Goal: Task Accomplishment & Management: Manage account settings

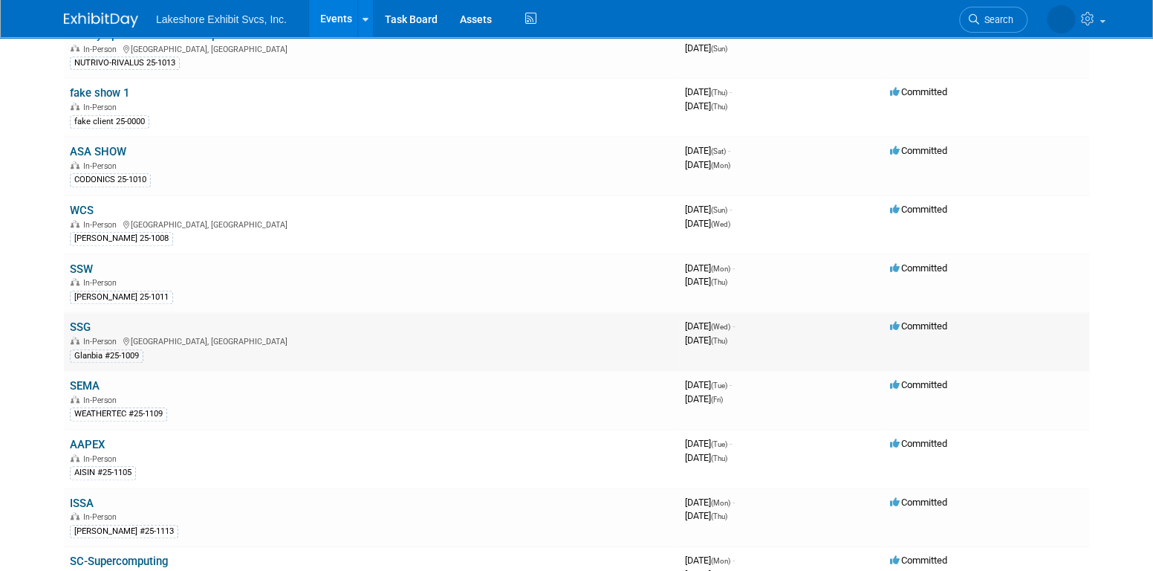
scroll to position [595, 0]
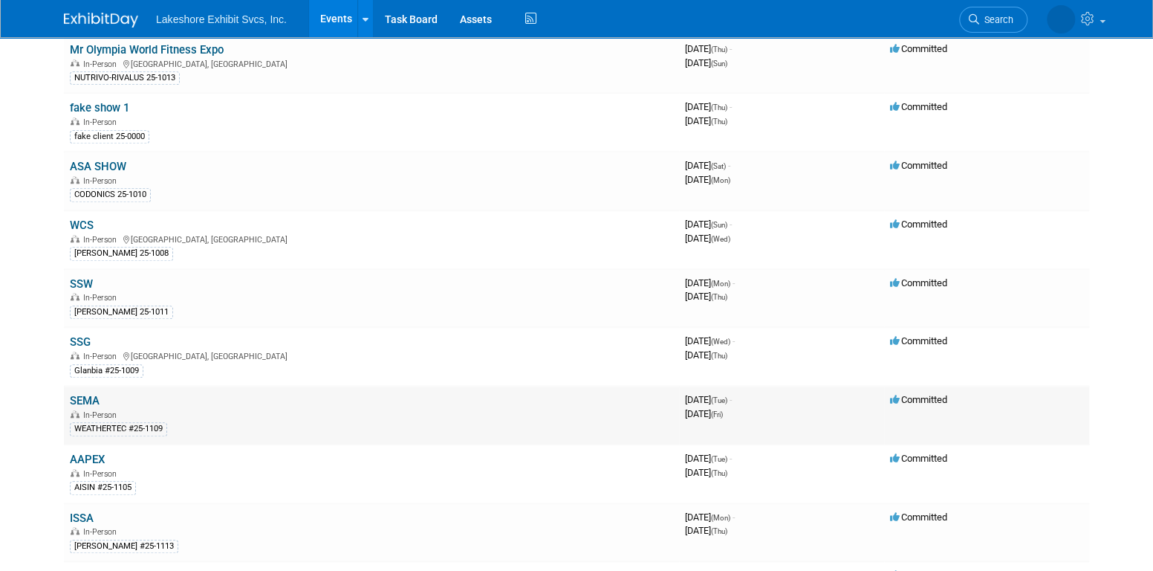
click at [91, 394] on link "SEMA" at bounding box center [85, 400] width 30 height 13
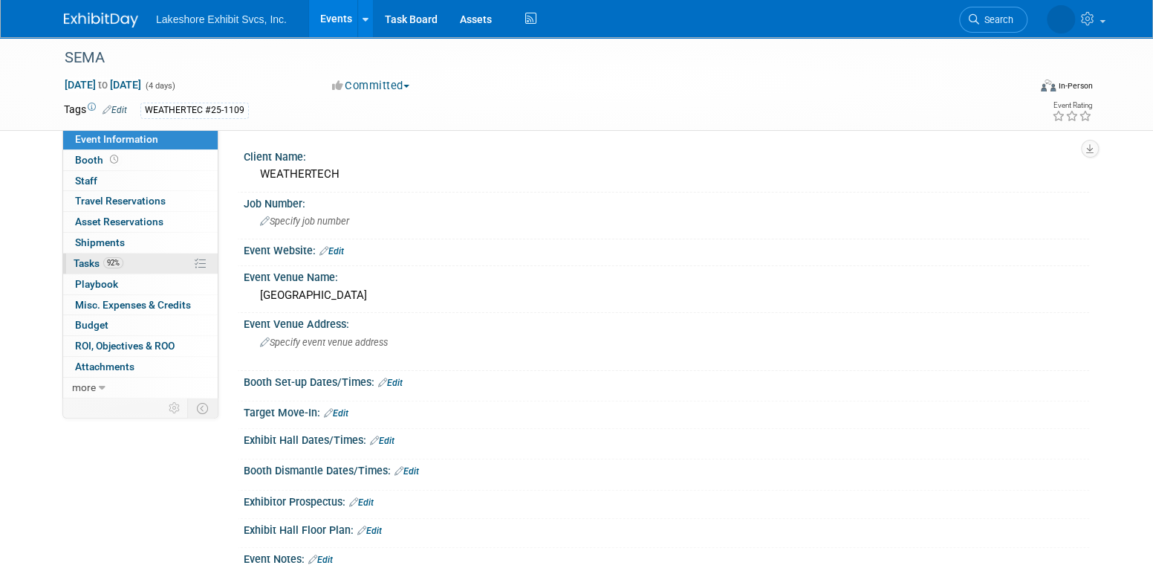
click at [143, 267] on link "92% Tasks 92%" at bounding box center [140, 263] width 155 height 20
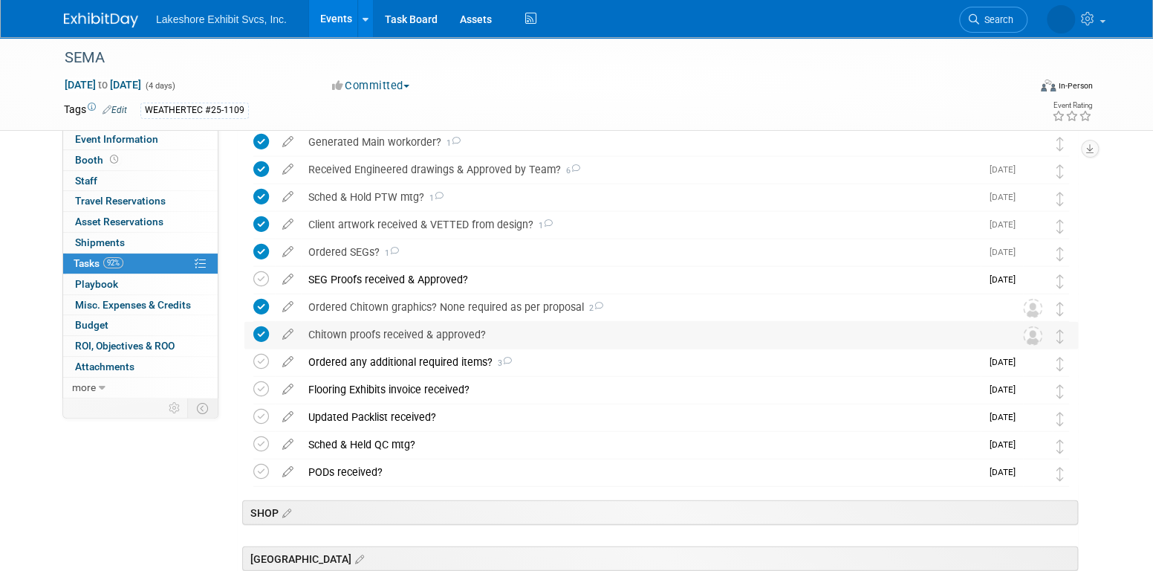
scroll to position [2081, 0]
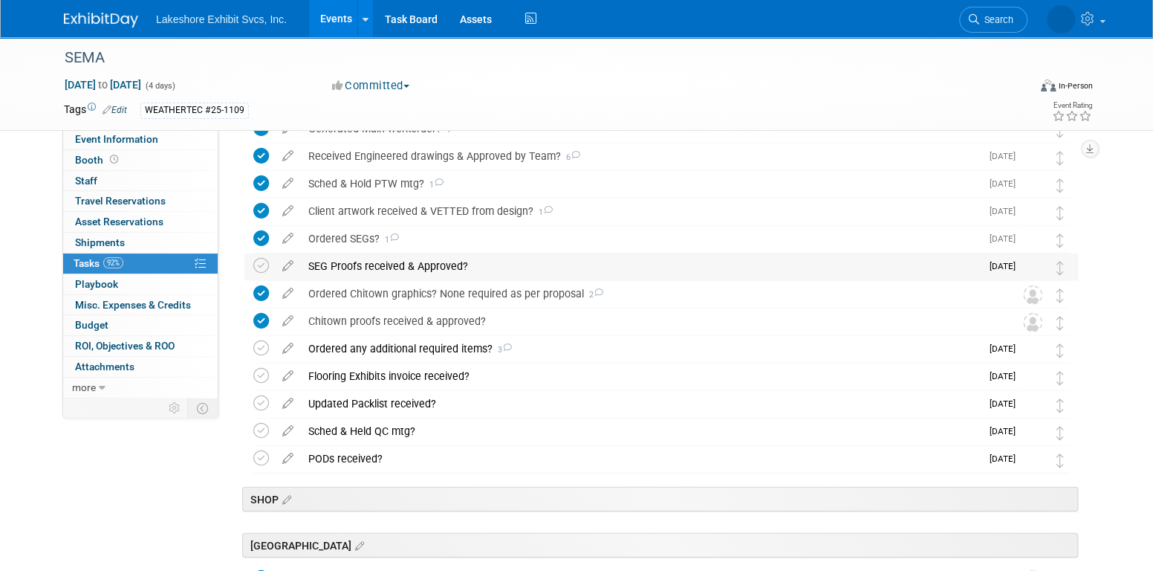
click at [371, 264] on div "SEG Proofs received & Approved?" at bounding box center [641, 265] width 680 height 25
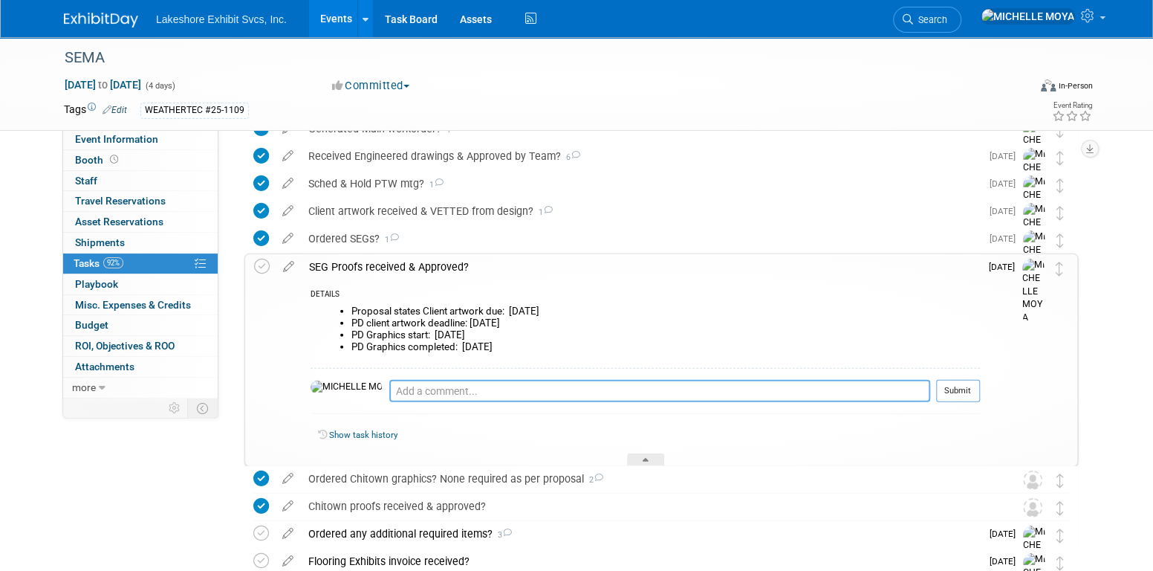
click at [407, 392] on textarea at bounding box center [659, 391] width 541 height 22
type textarea "0"
type textarea "9.10.25 - Proof received/reviewd/approved with Benchmark!"
click at [963, 387] on button "Submit" at bounding box center [958, 391] width 44 height 22
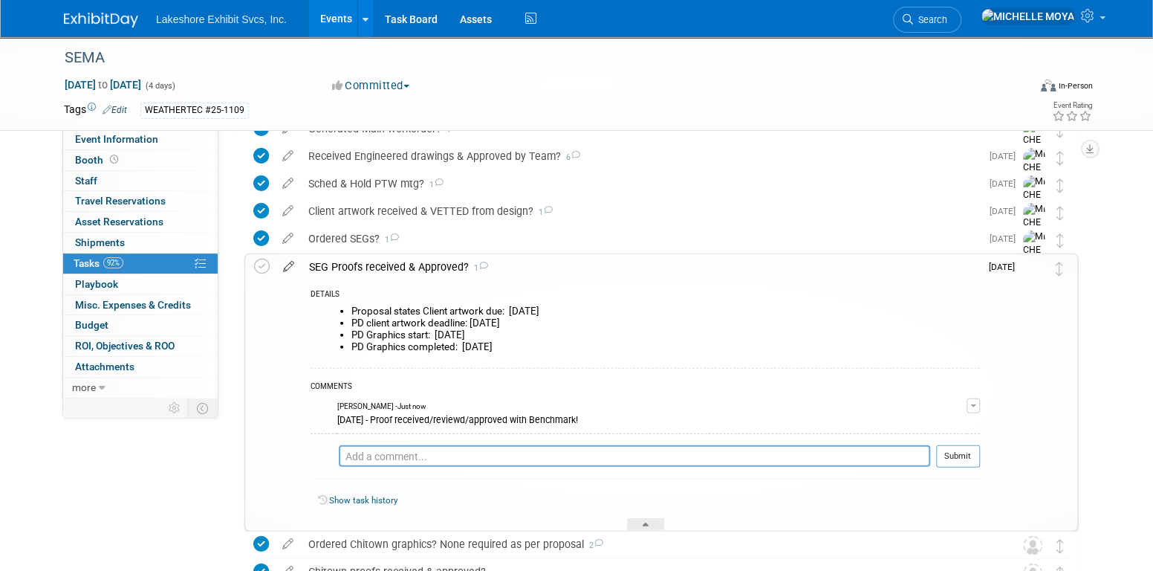
drag, startPoint x: 262, startPoint y: 262, endPoint x: 276, endPoint y: 266, distance: 15.3
click at [263, 264] on icon at bounding box center [262, 267] width 16 height 16
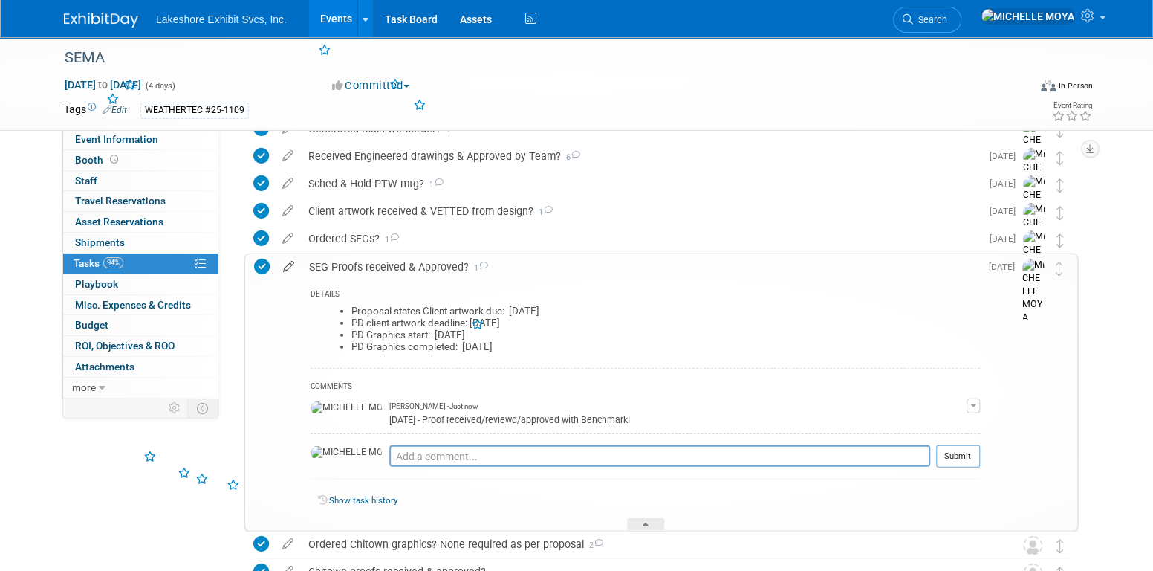
click at [289, 268] on icon at bounding box center [289, 263] width 26 height 19
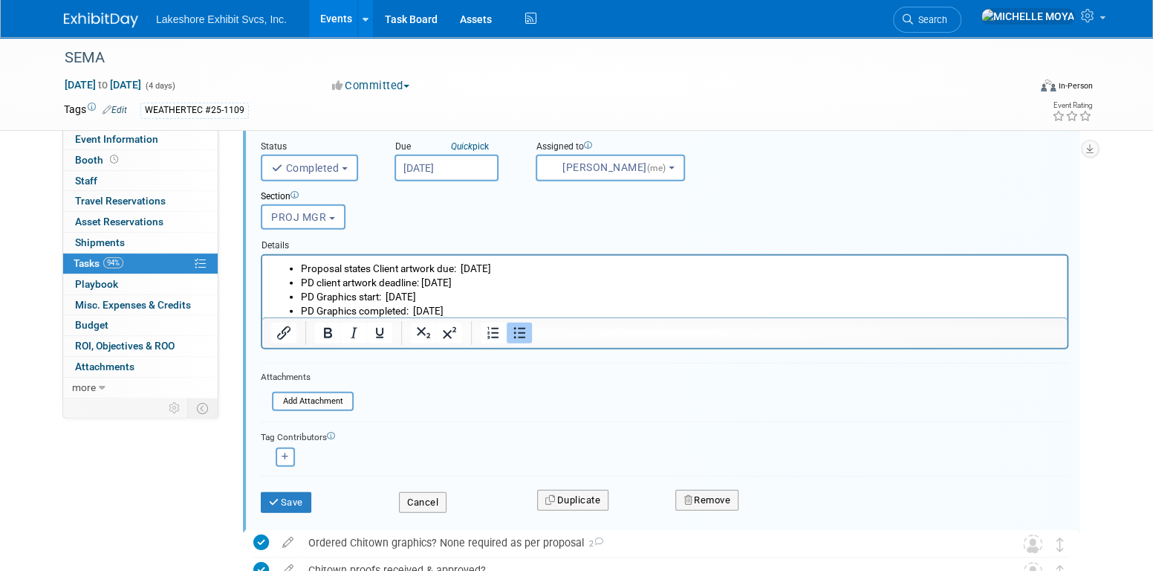
scroll to position [2266, 0]
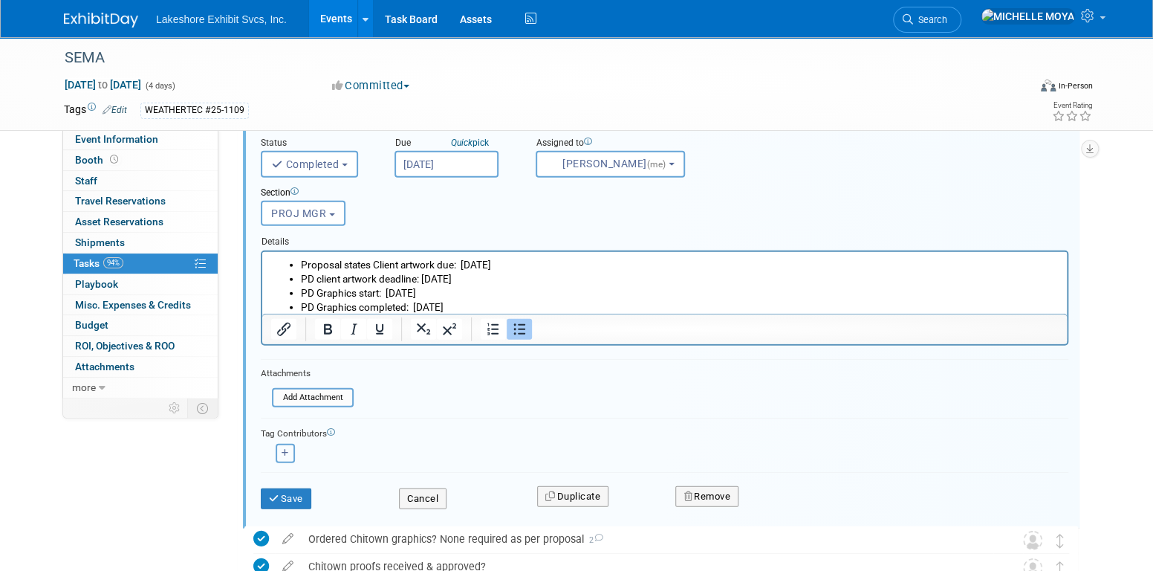
click at [285, 451] on icon "button" at bounding box center [285, 453] width 7 height 8
select select
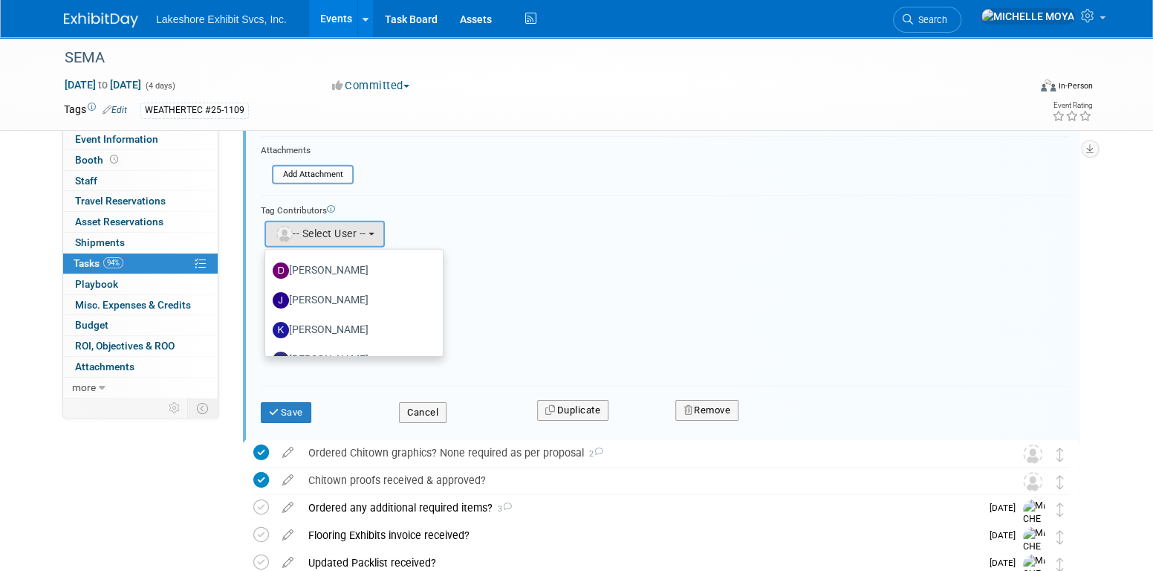
scroll to position [260, 0]
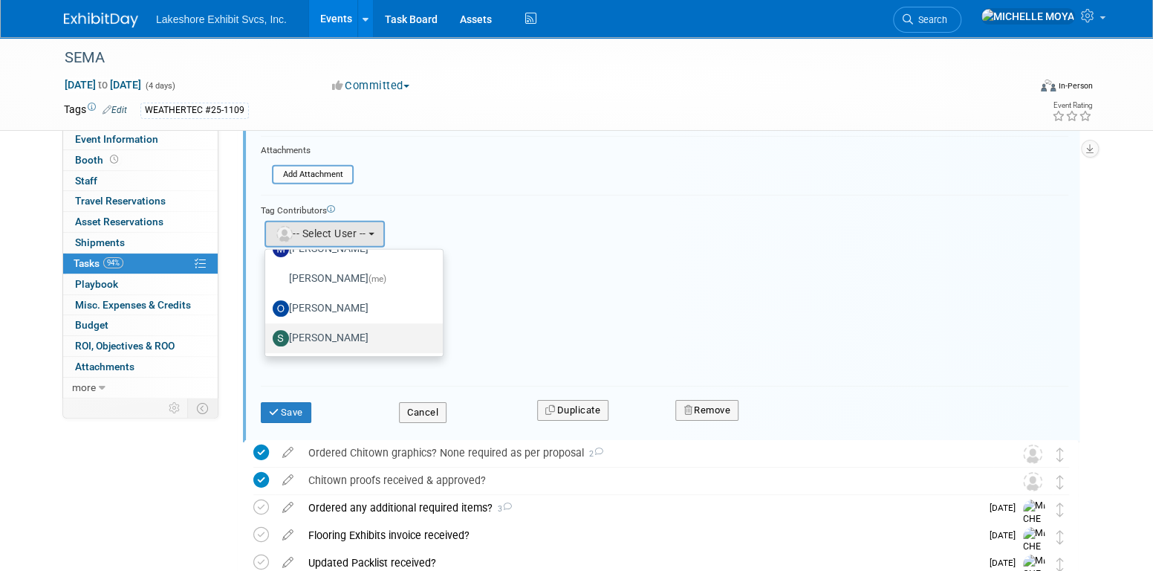
click at [353, 333] on label "[PERSON_NAME]" at bounding box center [350, 338] width 155 height 24
click at [268, 333] on input "[PERSON_NAME]" at bounding box center [263, 336] width 10 height 10
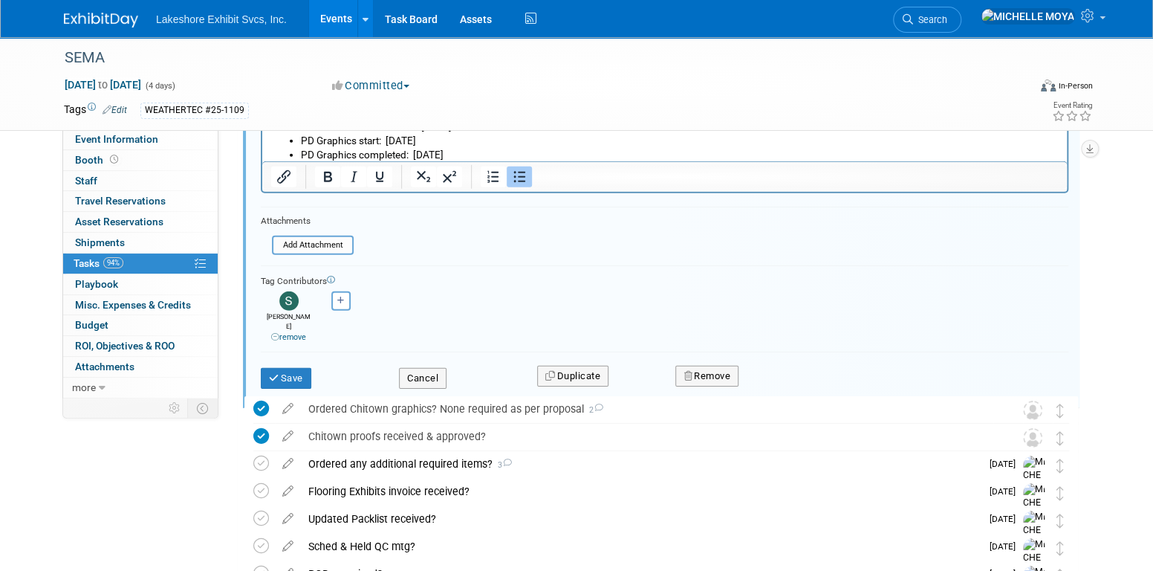
scroll to position [2340, 0]
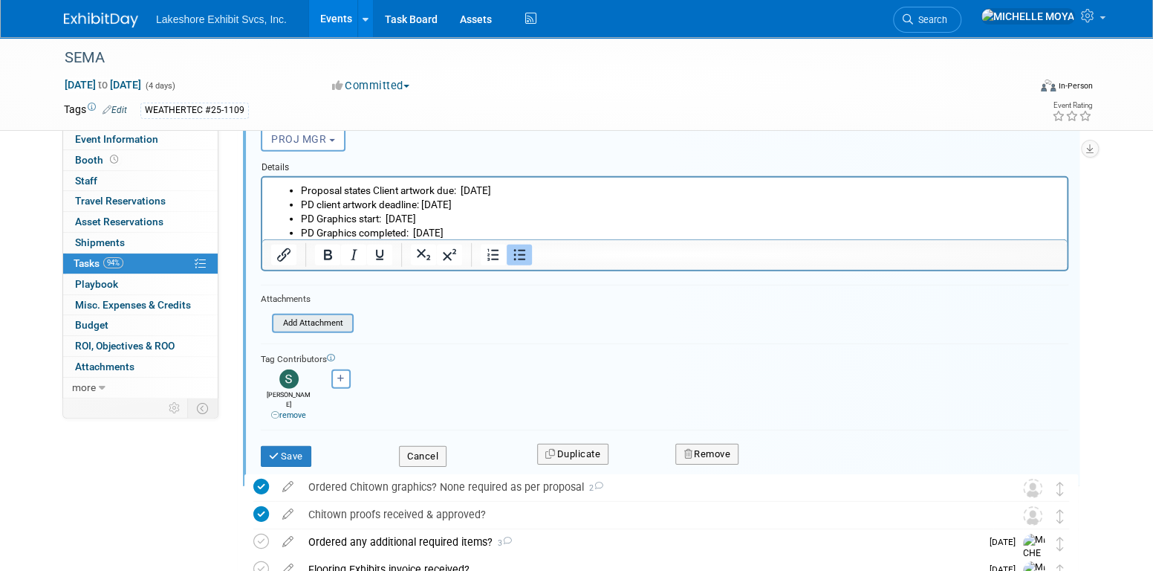
click at [330, 320] on input "file" at bounding box center [277, 323] width 152 height 16
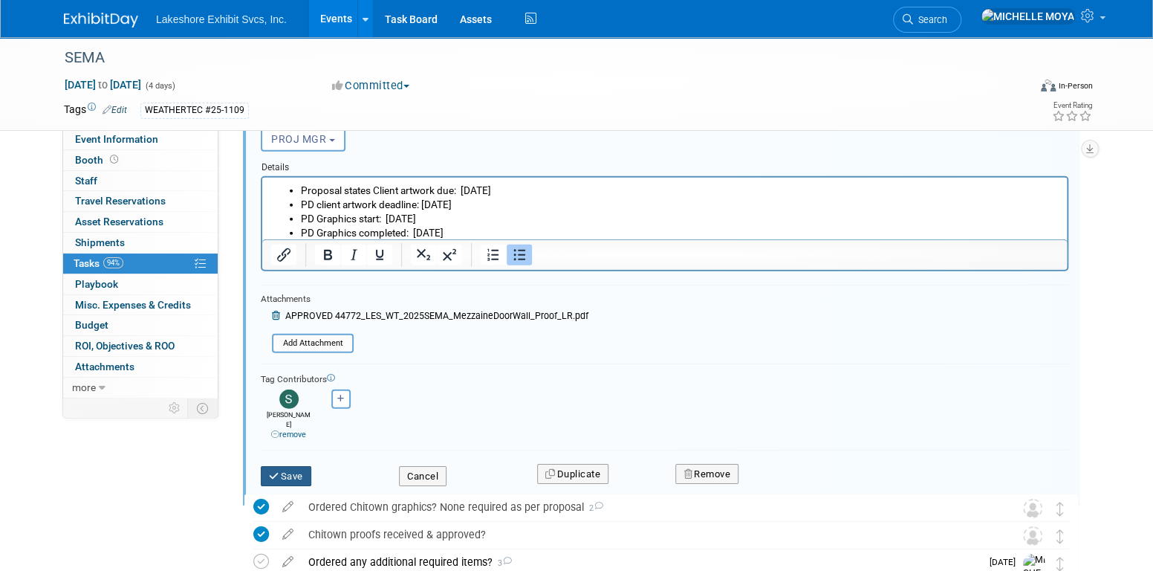
click at [294, 466] on button "Save" at bounding box center [286, 476] width 51 height 21
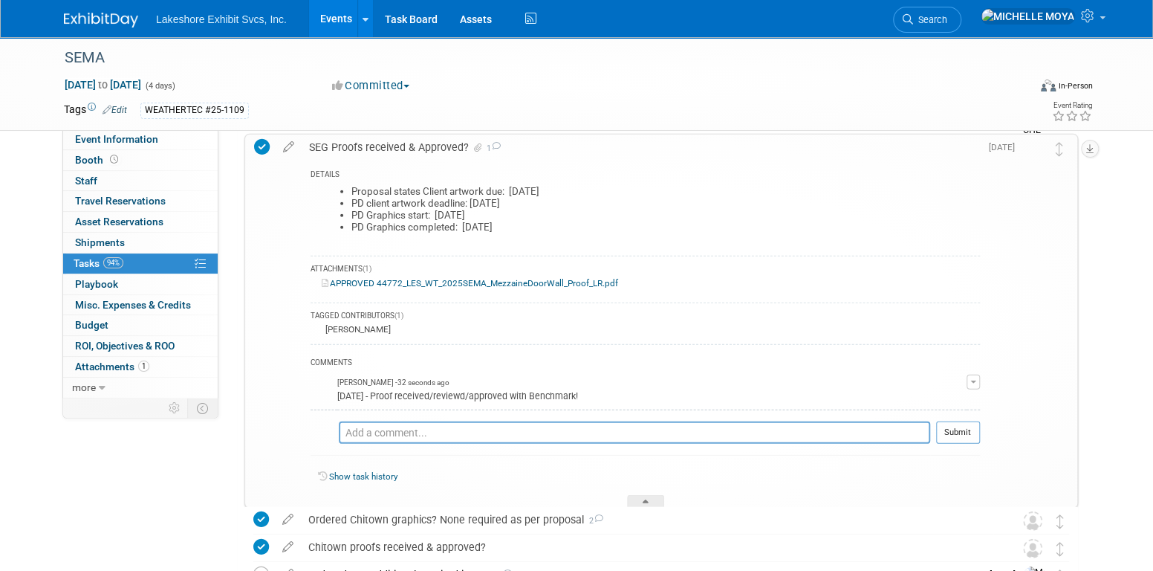
scroll to position [2192, 0]
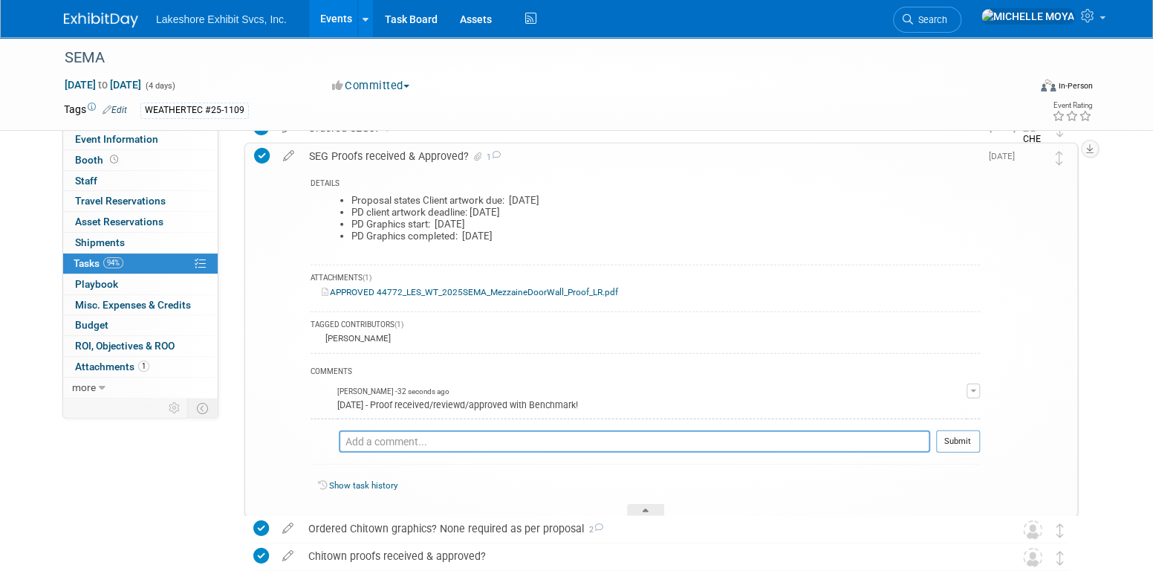
click at [370, 155] on div "SEG Proofs received & Approved? 1" at bounding box center [641, 155] width 679 height 25
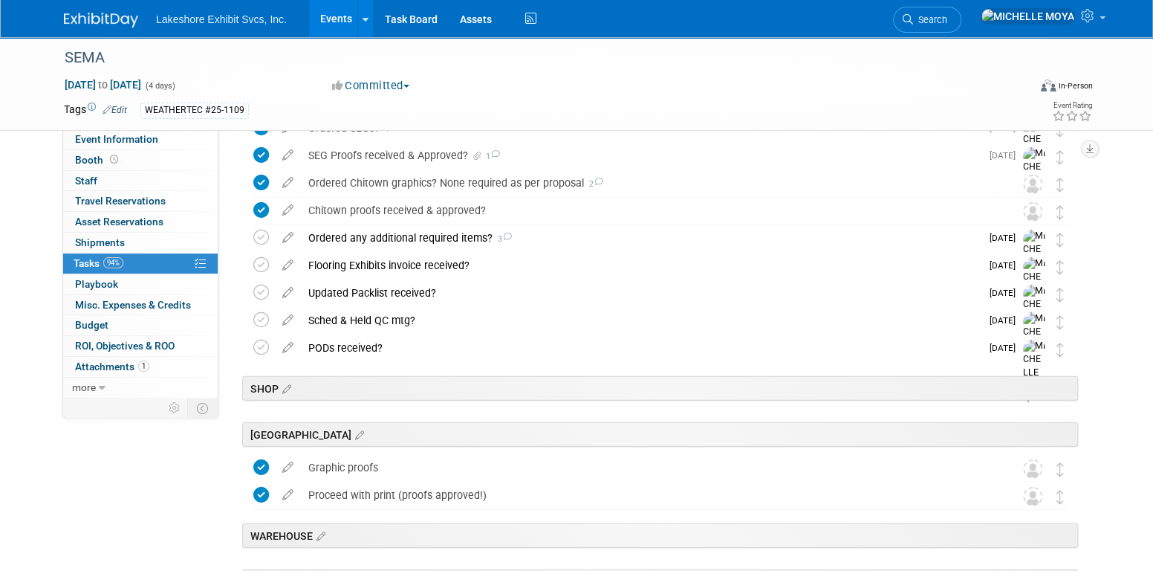
click at [328, 19] on link "Events" at bounding box center [336, 18] width 54 height 37
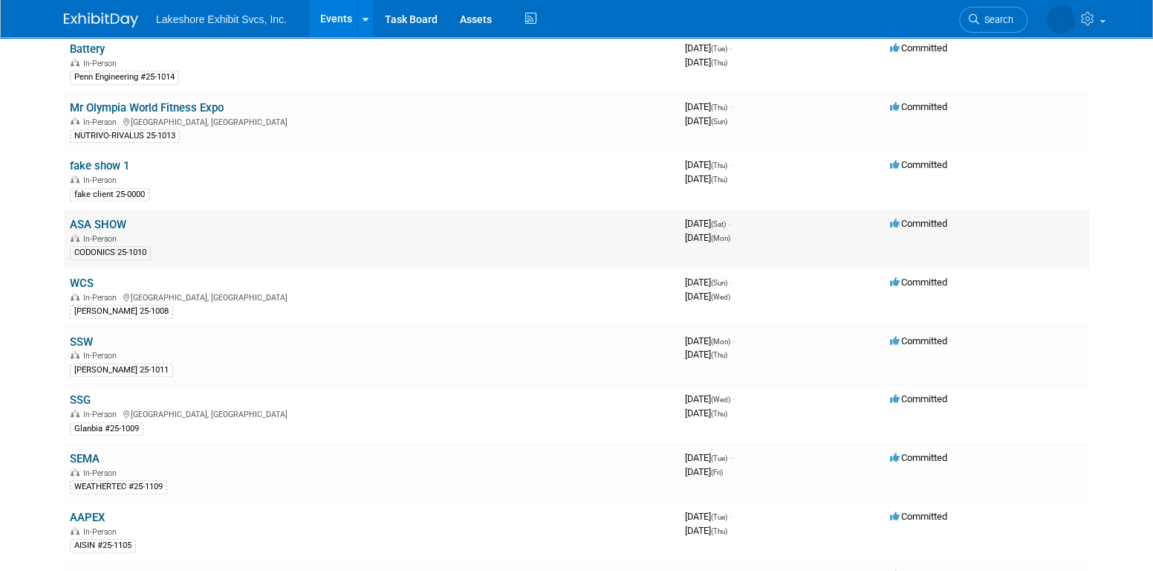
scroll to position [595, 0]
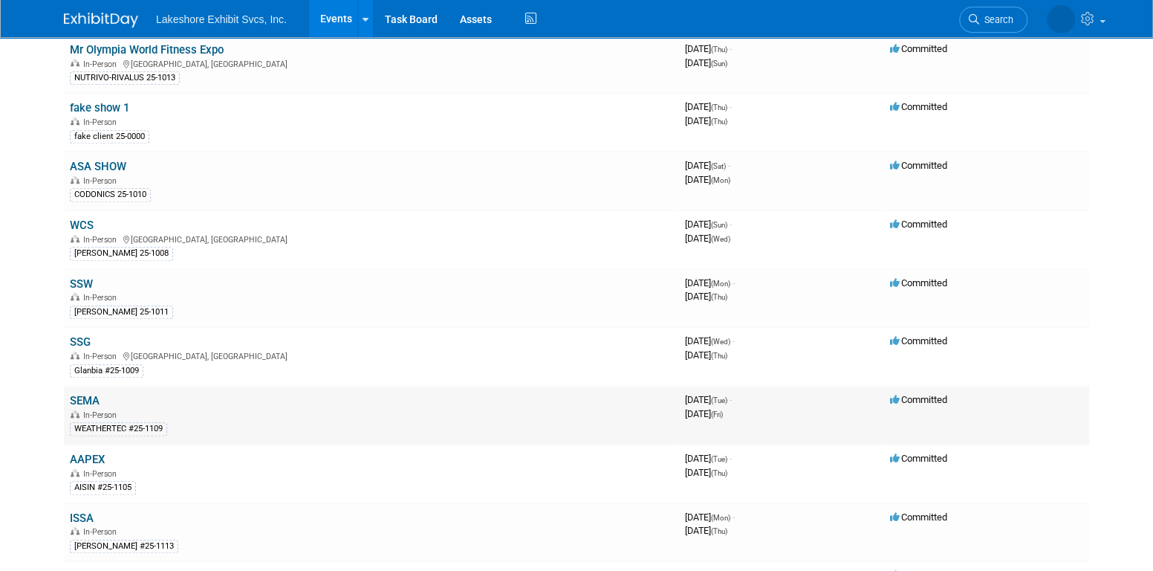
click at [81, 394] on link "SEMA" at bounding box center [85, 400] width 30 height 13
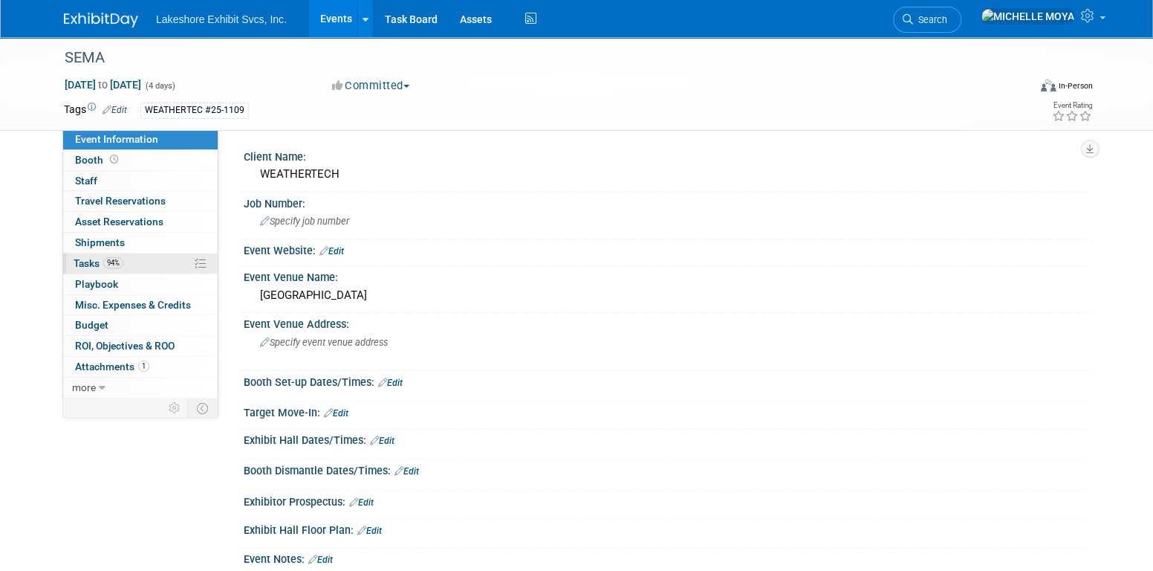
click at [148, 256] on link "94% Tasks 94%" at bounding box center [140, 263] width 155 height 20
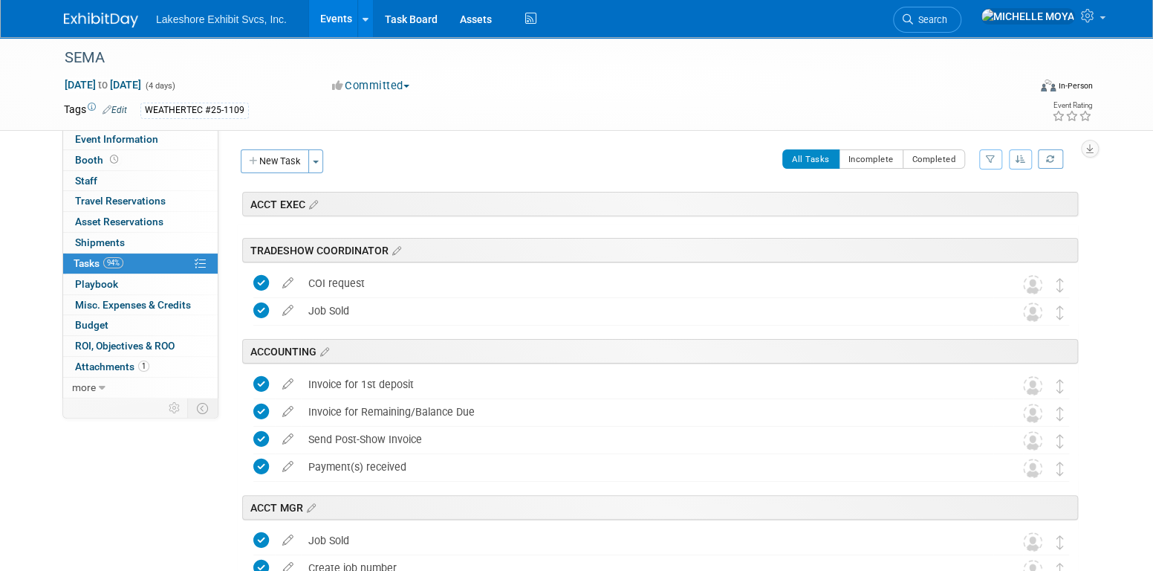
click at [991, 159] on icon "button" at bounding box center [991, 159] width 10 height 9
click at [940, 205] on select "-- Select Assignee -- All unassigned tasks Assigned to me Amanda Koss Dave Desa…" at bounding box center [929, 206] width 123 height 21
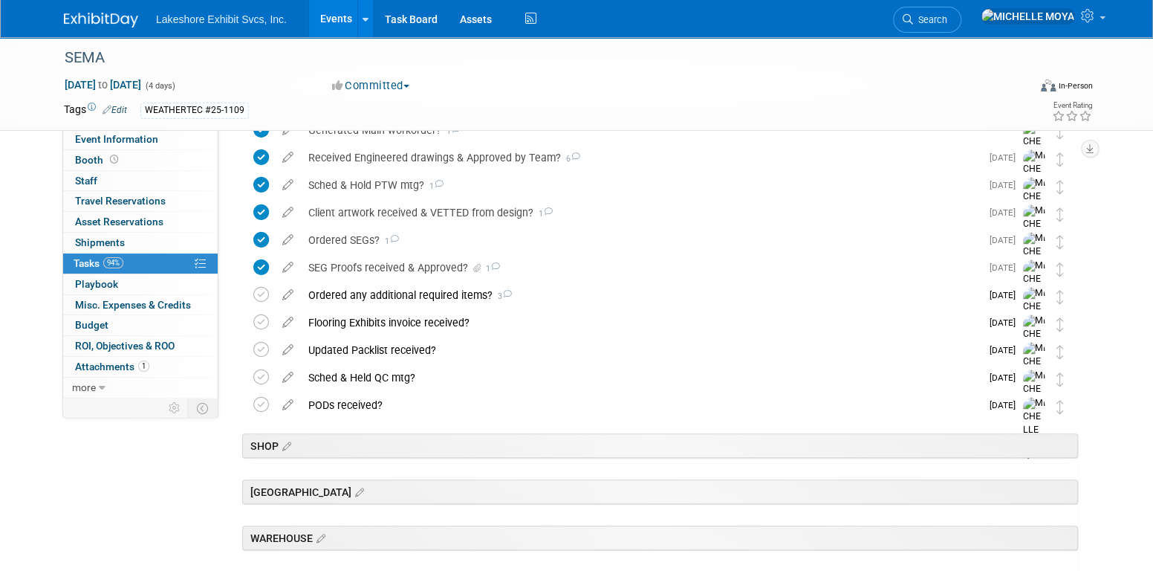
scroll to position [446, 0]
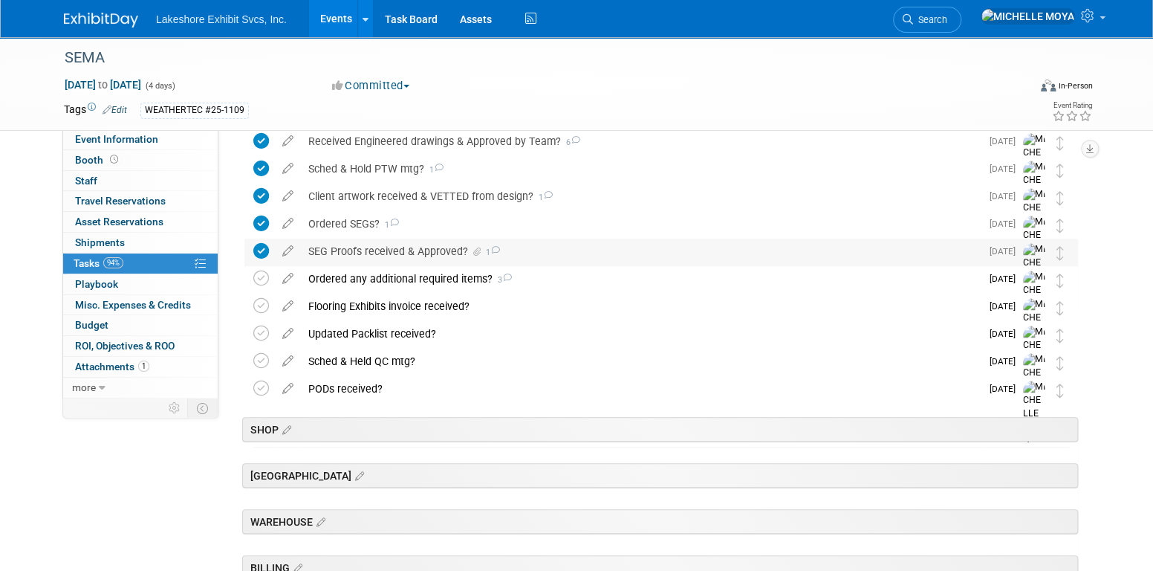
click at [427, 255] on div "SEG Proofs received & Approved? 1" at bounding box center [641, 251] width 680 height 25
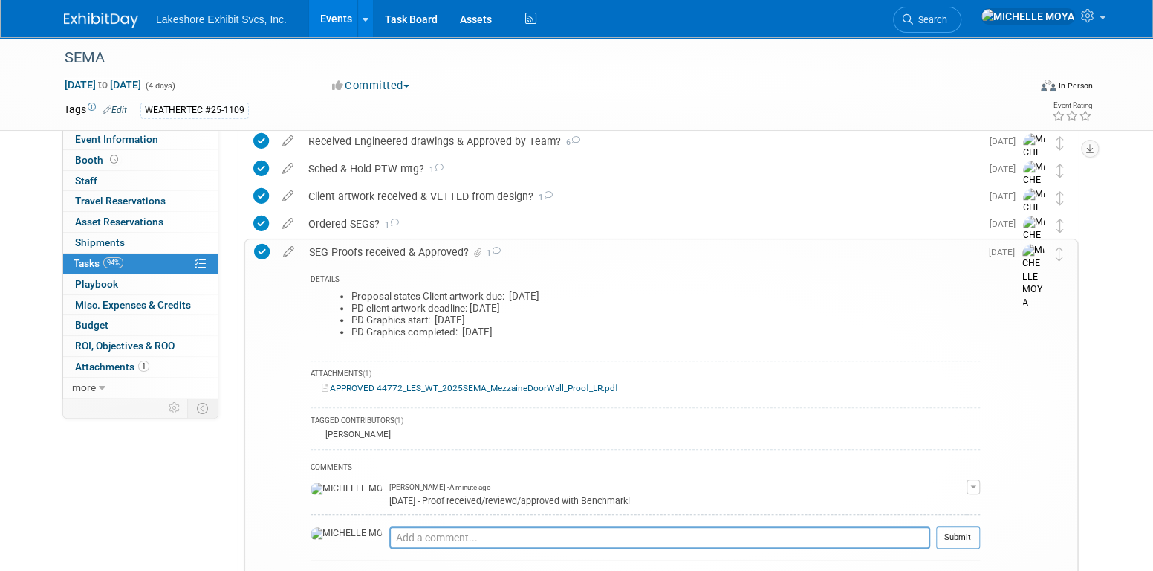
click at [406, 250] on div "SEG Proofs received & Approved? 1" at bounding box center [641, 251] width 679 height 25
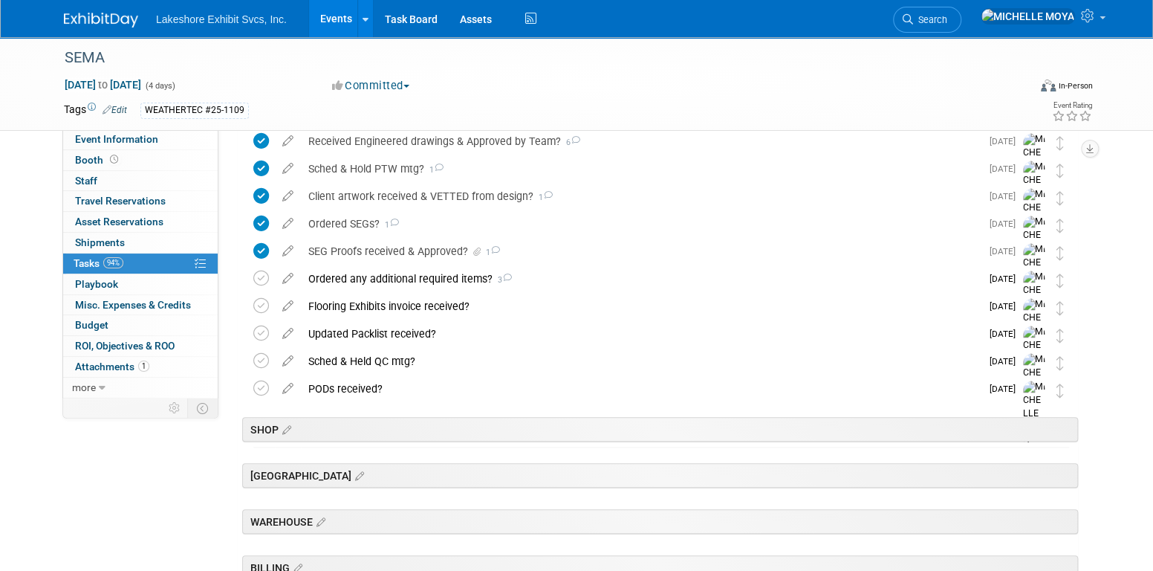
click at [339, 18] on link "Events" at bounding box center [336, 18] width 54 height 37
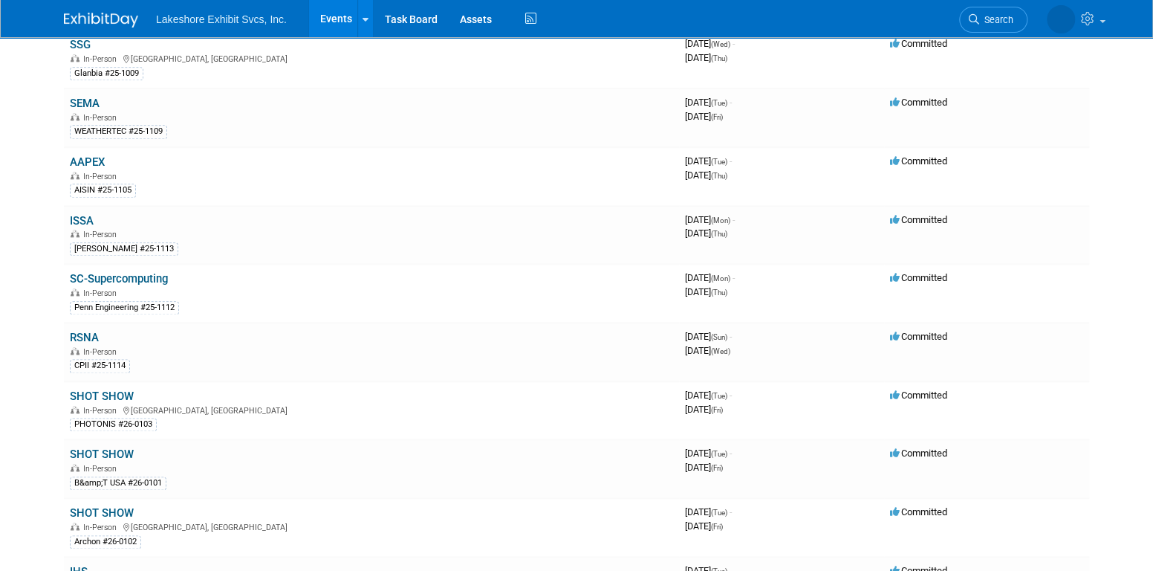
scroll to position [817, 0]
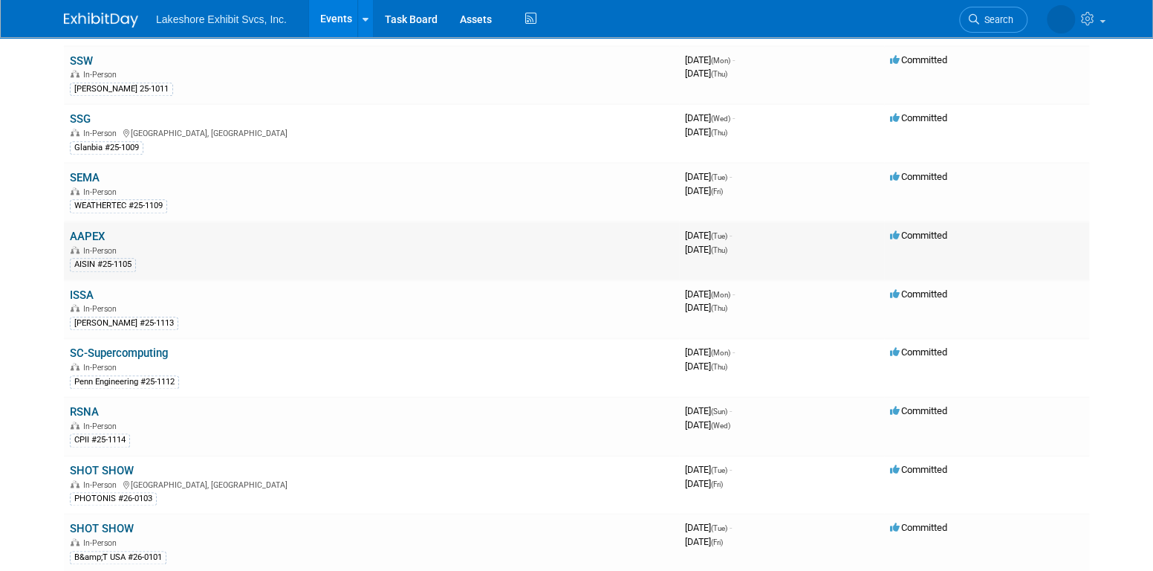
click at [99, 230] on link "AAPEX" at bounding box center [87, 236] width 35 height 13
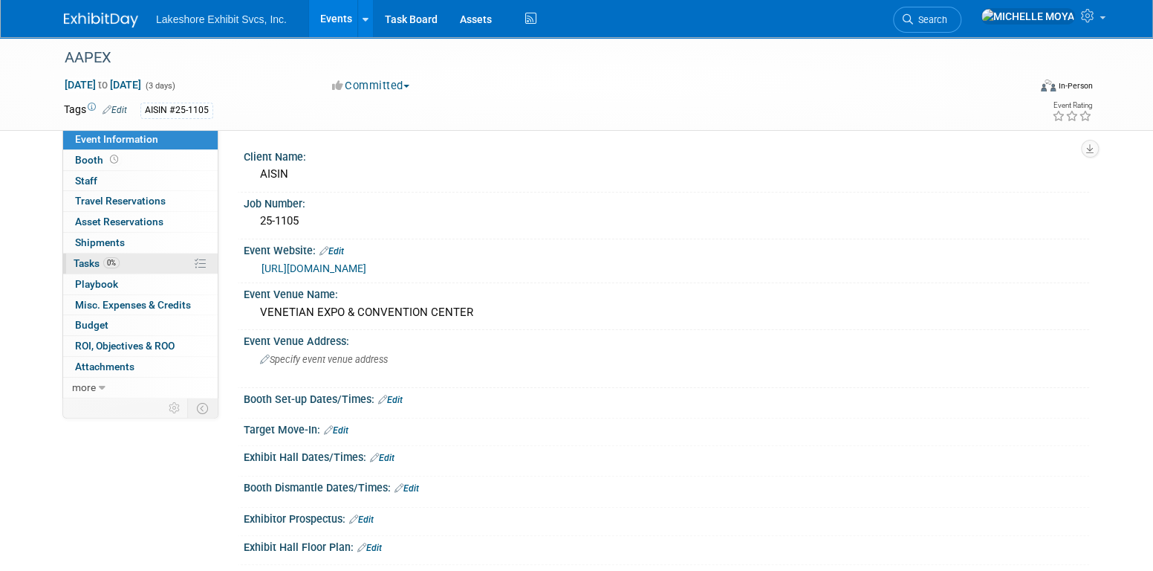
click at [130, 265] on link "0% Tasks 0%" at bounding box center [140, 263] width 155 height 20
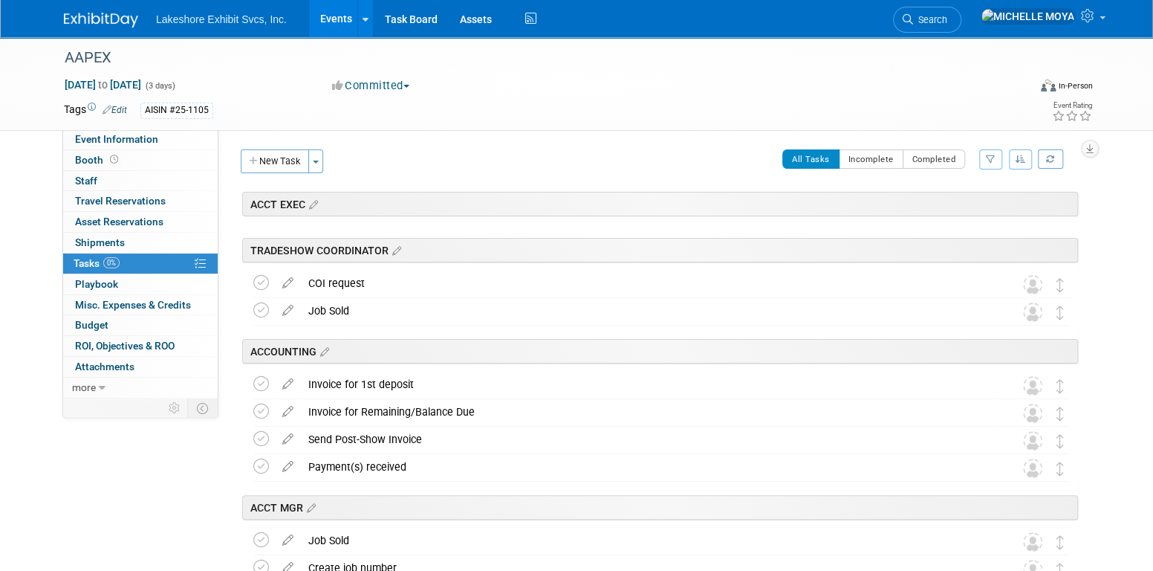
click at [991, 155] on icon "button" at bounding box center [991, 159] width 10 height 9
click at [956, 215] on select "-- Select Assignee -- All unassigned tasks Assigned to me Amanda Koss Dave Desa…" at bounding box center [929, 206] width 123 height 21
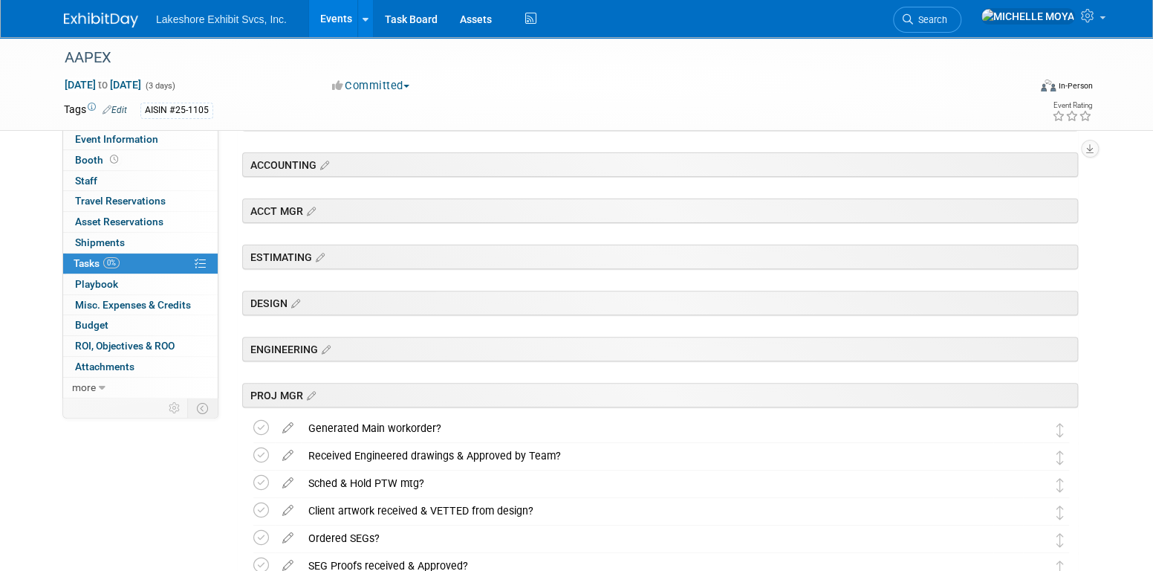
scroll to position [372, 0]
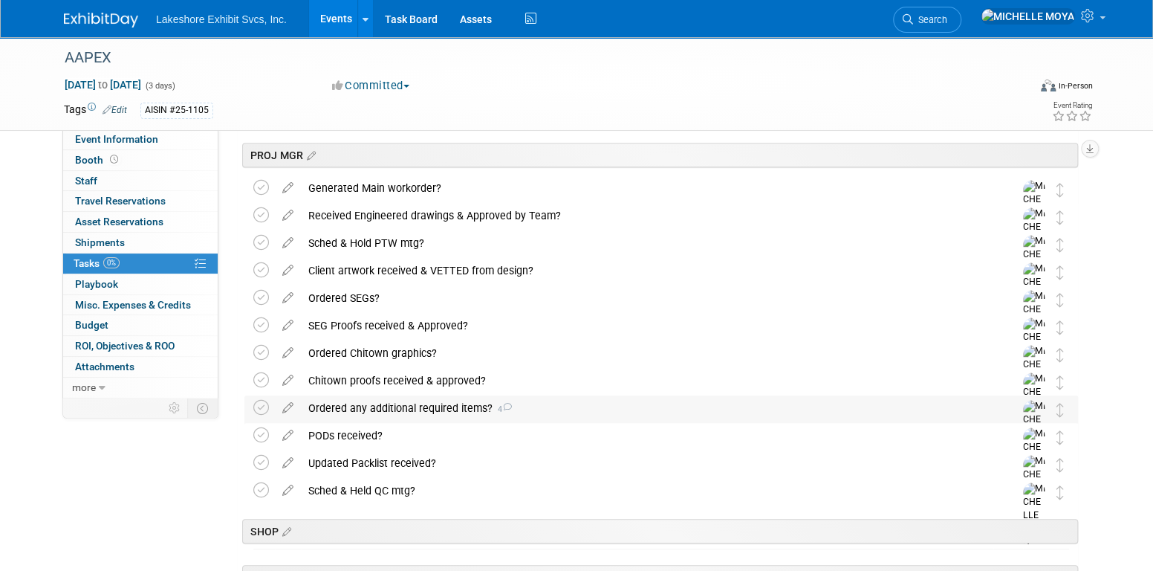
click at [472, 407] on div "Ordered any additional required items? 4" at bounding box center [647, 407] width 693 height 25
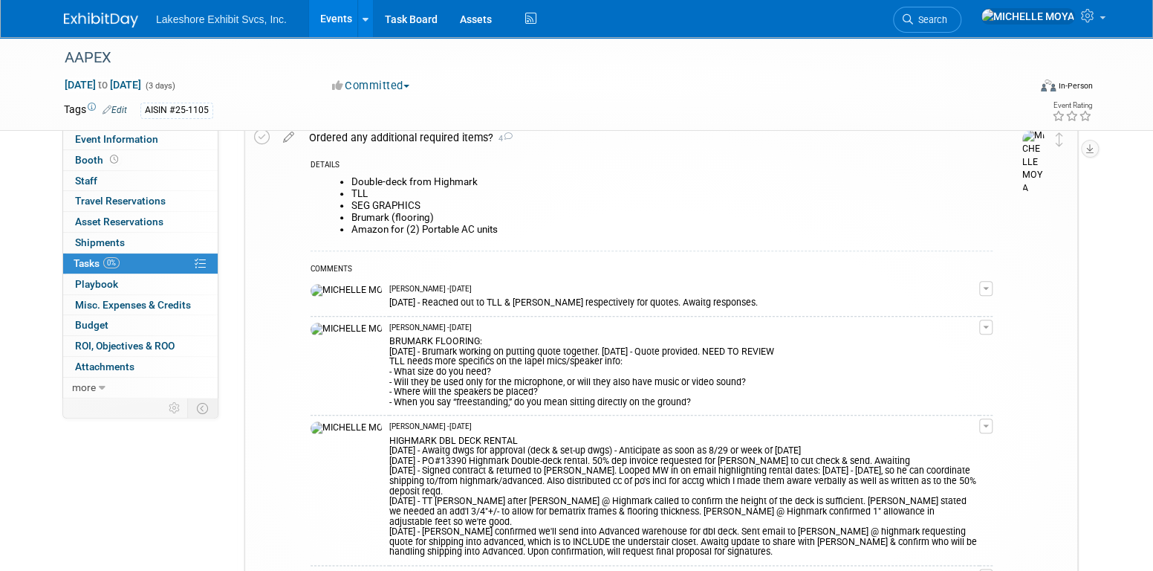
scroll to position [669, 0]
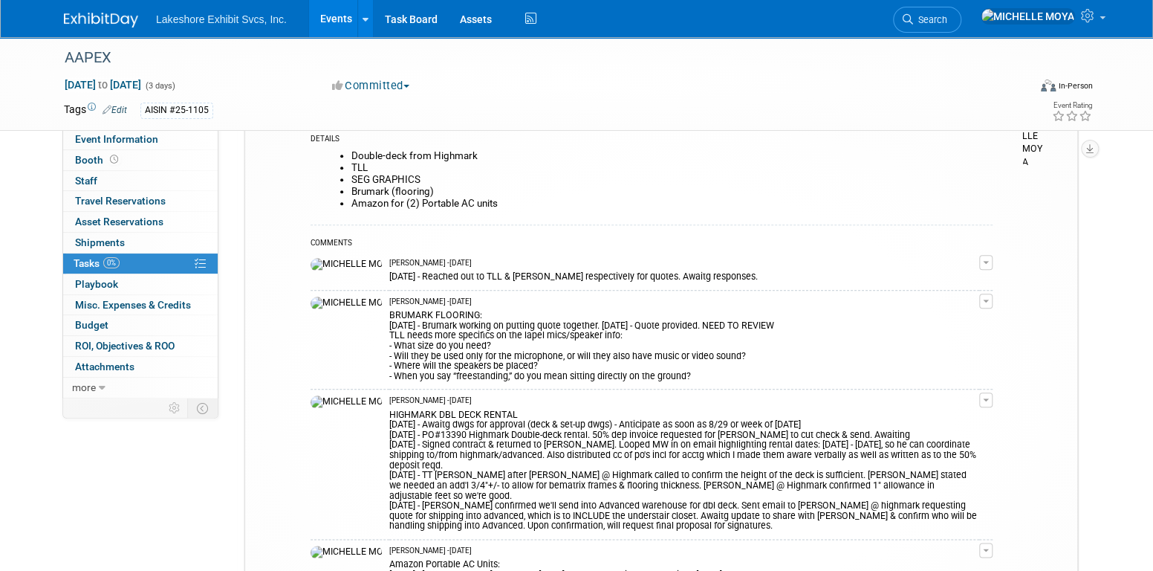
click at [982, 398] on button "button" at bounding box center [986, 399] width 13 height 15
click at [922, 418] on link "Edit Comment" at bounding box center [933, 421] width 117 height 21
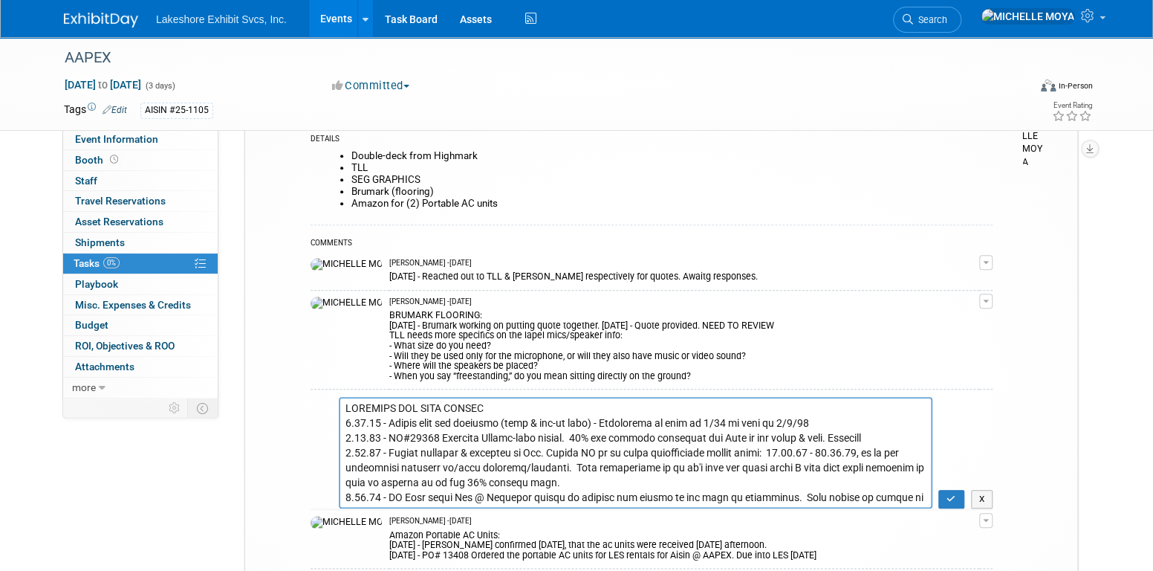
click at [496, 404] on textarea at bounding box center [636, 452] width 594 height 111
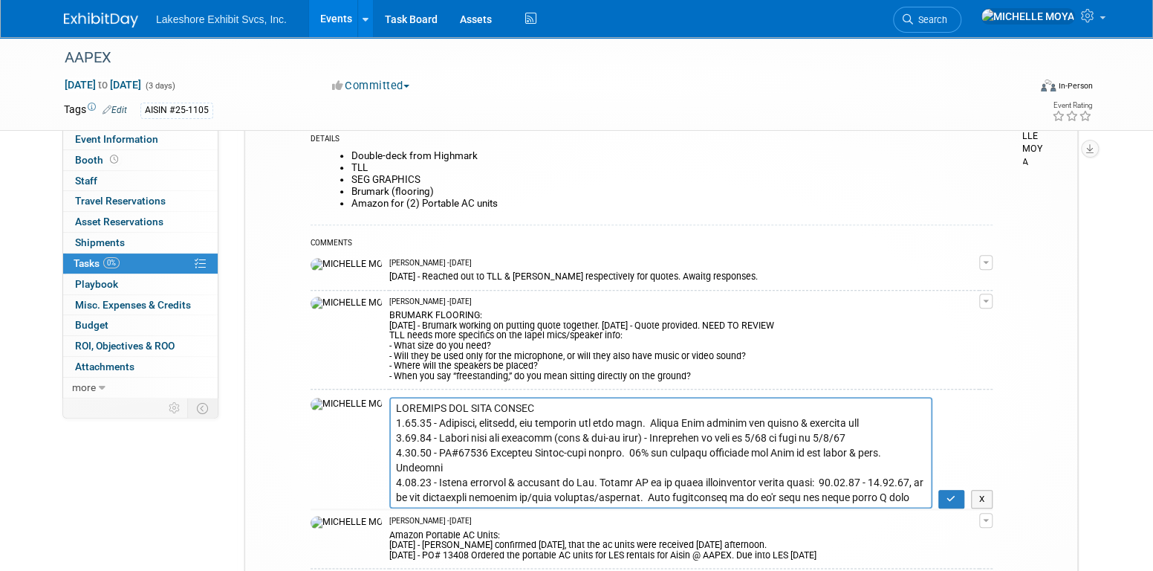
click at [844, 418] on textarea at bounding box center [660, 452] width 543 height 111
click at [752, 421] on textarea at bounding box center [660, 452] width 543 height 111
drag, startPoint x: 774, startPoint y: 429, endPoint x: 783, endPoint y: 424, distance: 9.3
click at [780, 427] on textarea at bounding box center [660, 452] width 543 height 111
drag, startPoint x: 821, startPoint y: 424, endPoint x: 760, endPoint y: 418, distance: 61.2
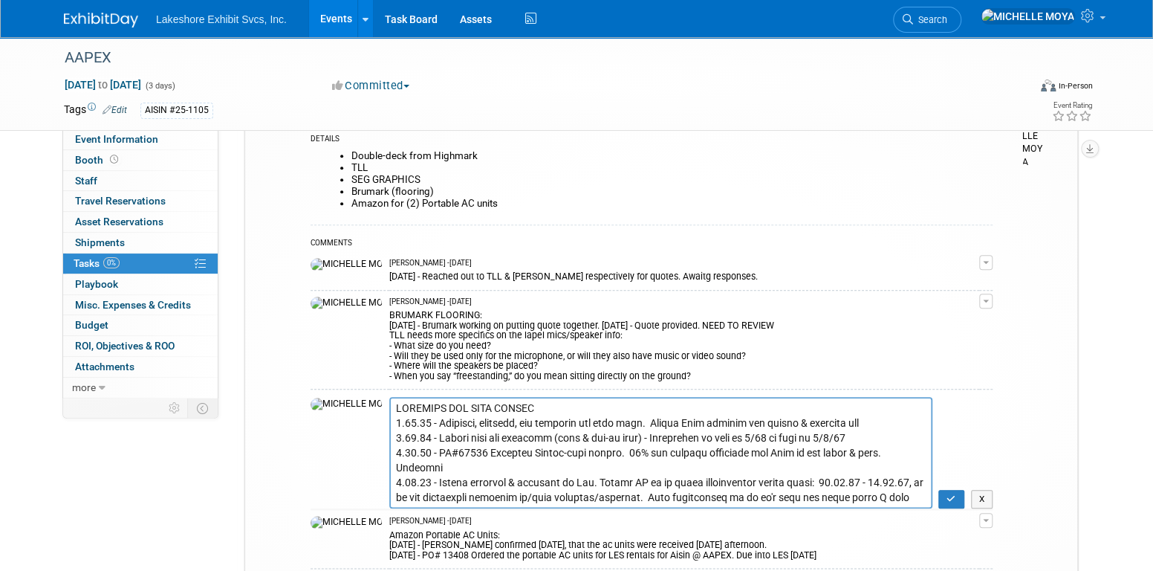
click at [760, 418] on textarea at bounding box center [660, 452] width 543 height 111
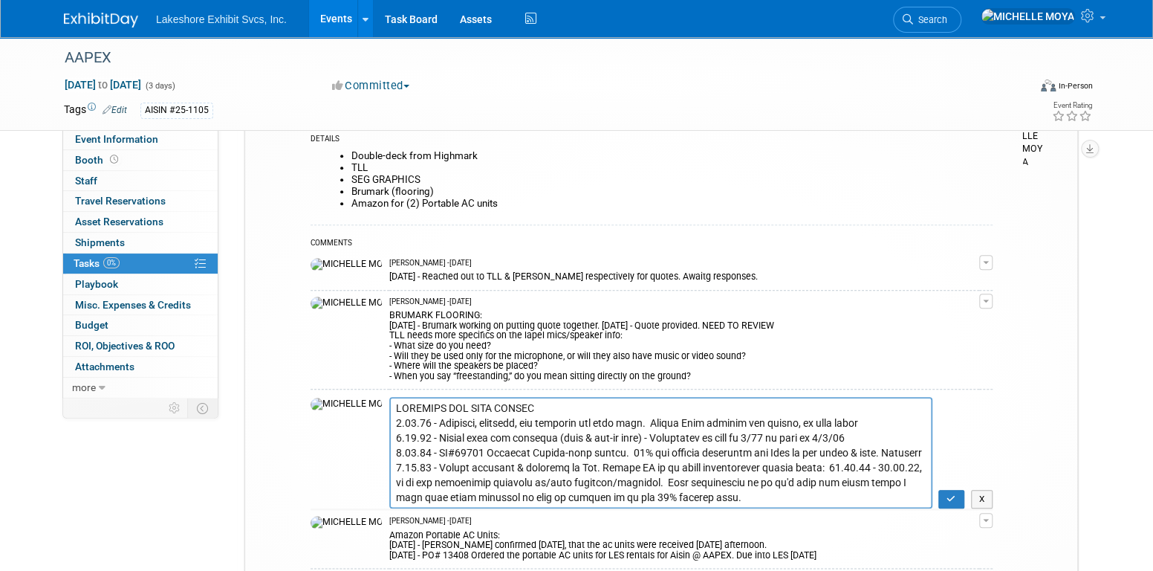
click at [757, 419] on textarea at bounding box center [660, 452] width 543 height 111
click at [778, 424] on textarea at bounding box center [660, 452] width 543 height 111
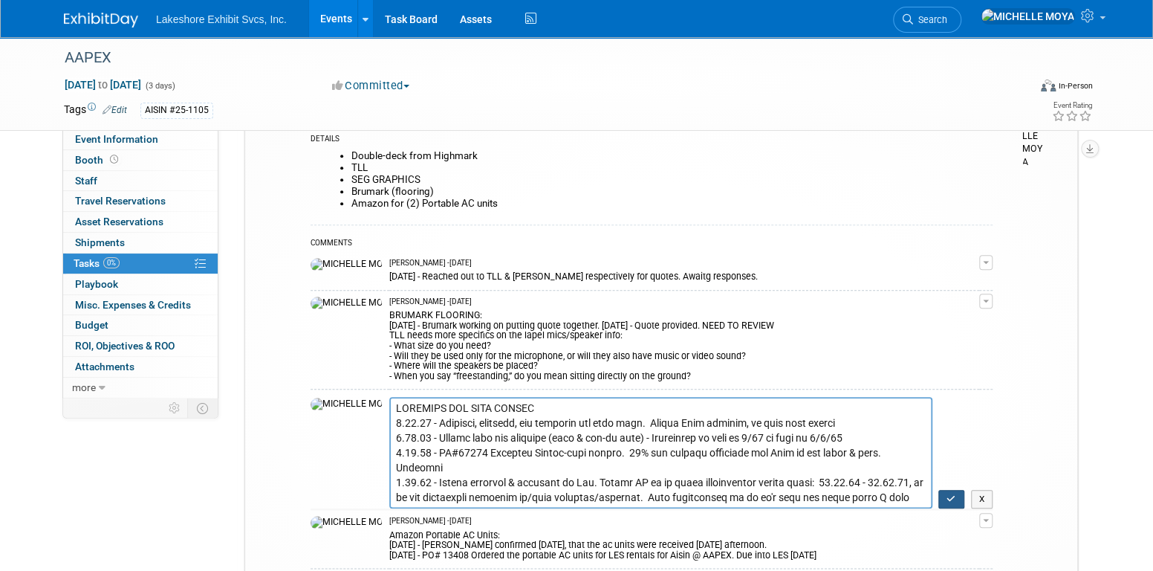
type textarea "HIGHMARK DBL DECK RENTAL 9.10.25 - Received, reviewed, and approved dbl deck dw…"
click at [953, 495] on icon "button" at bounding box center [952, 498] width 10 height 9
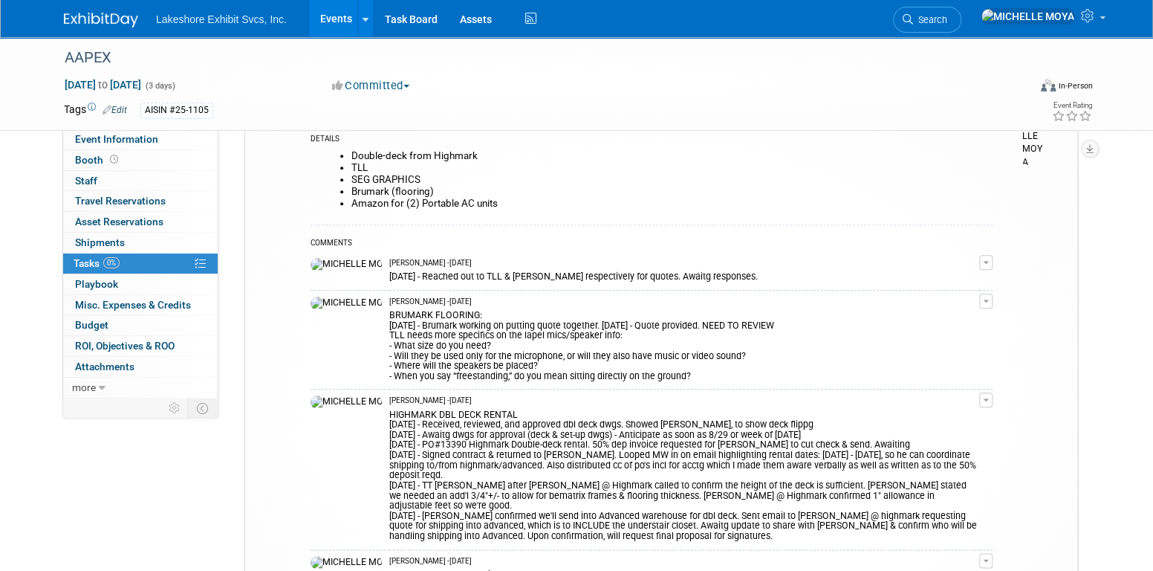
click at [450, 413] on div "HIGHMARK DBL DECK RENTAL 9.10.25 - Received, reviewed, and approved dbl deck dw…" at bounding box center [684, 474] width 590 height 135
click at [986, 394] on button "button" at bounding box center [986, 399] width 13 height 15
click at [954, 415] on link "Edit Comment" at bounding box center [933, 421] width 117 height 21
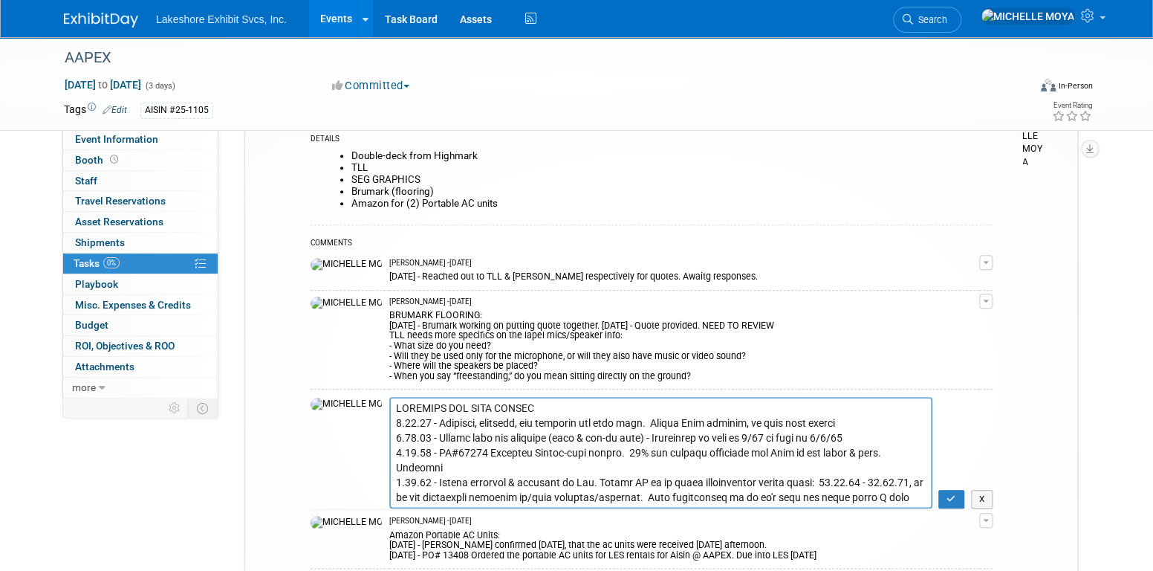
click at [530, 400] on textarea at bounding box center [660, 452] width 543 height 111
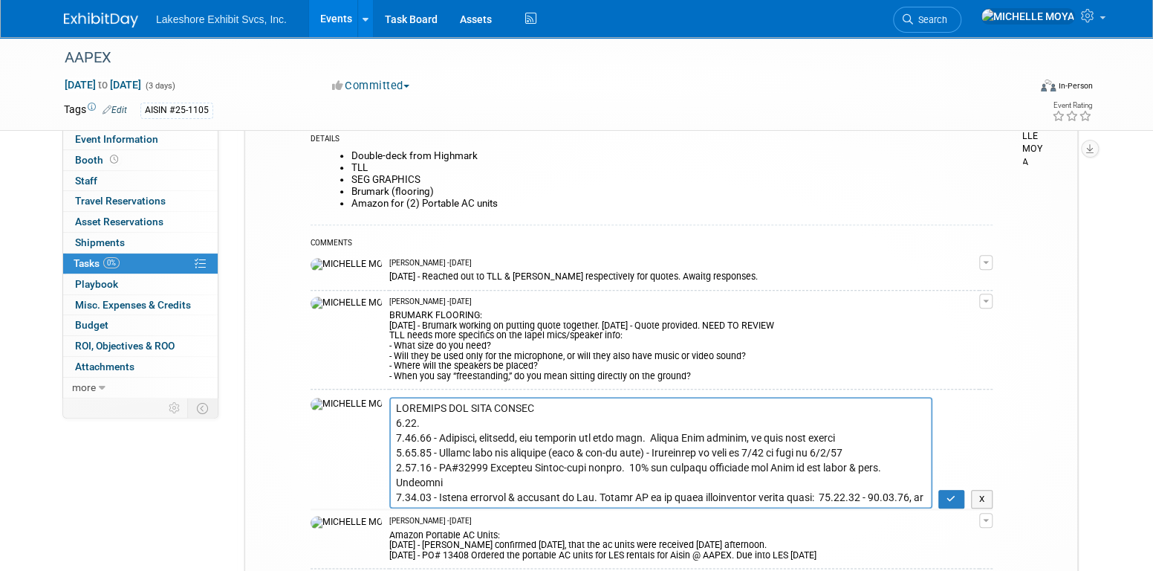
scroll to position [817, 0]
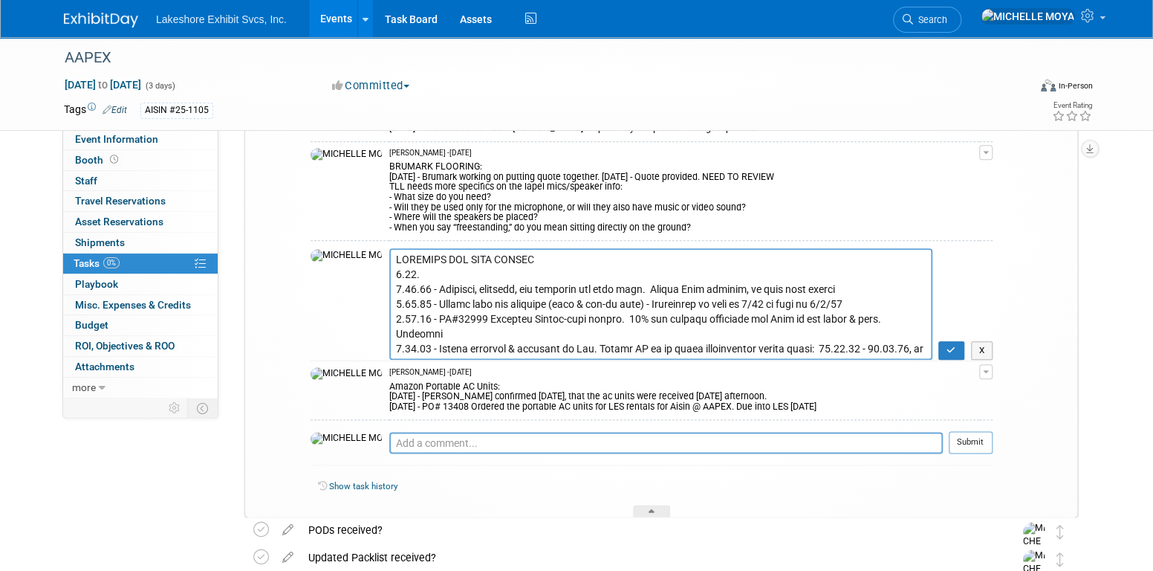
click at [629, 342] on textarea at bounding box center [660, 303] width 543 height 111
click at [416, 269] on textarea at bounding box center [660, 303] width 543 height 111
click at [504, 263] on textarea at bounding box center [660, 303] width 543 height 111
click at [488, 271] on textarea at bounding box center [660, 303] width 543 height 111
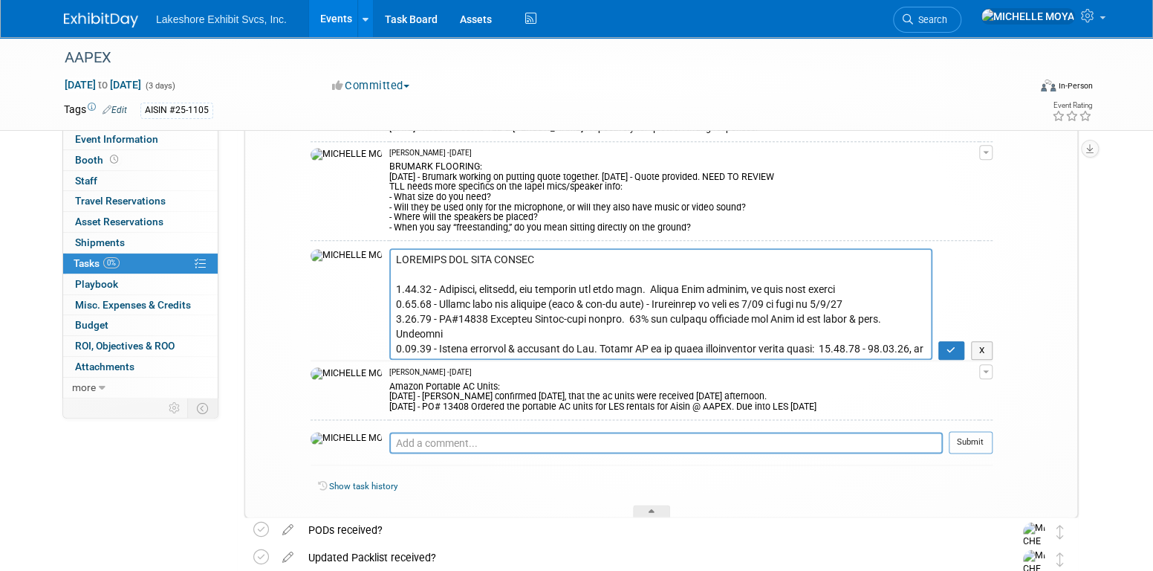
type textarea "HIGHMARK DBL DECK RENTAL 9.10.25 - Received, reviewed, and approved dbl deck dw…"
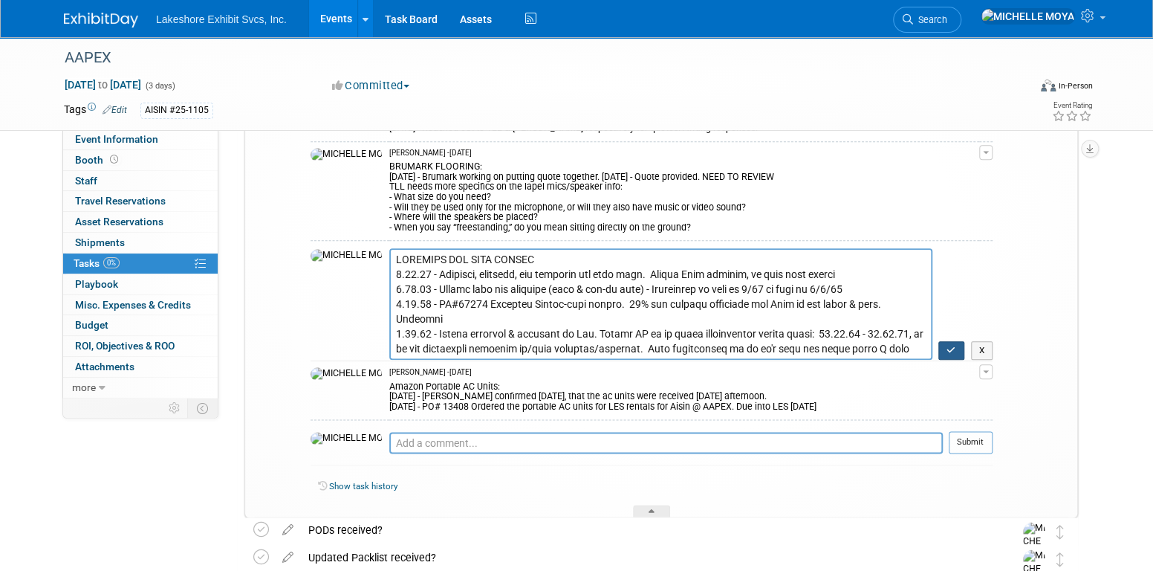
click at [949, 346] on icon "button" at bounding box center [952, 350] width 10 height 9
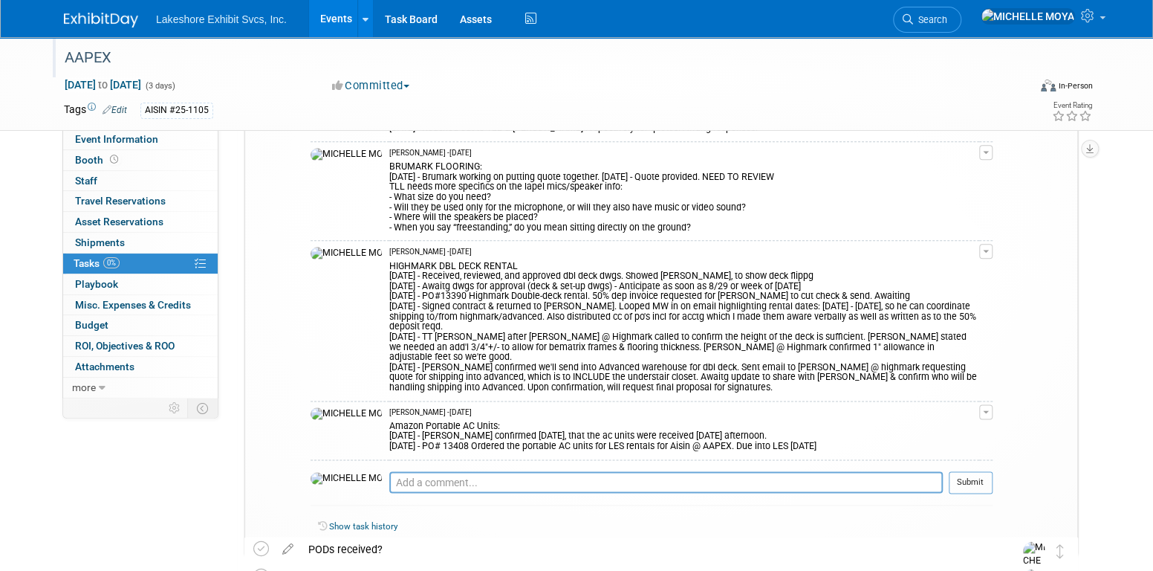
click at [629, 68] on div "AAPEX" at bounding box center [532, 58] width 946 height 27
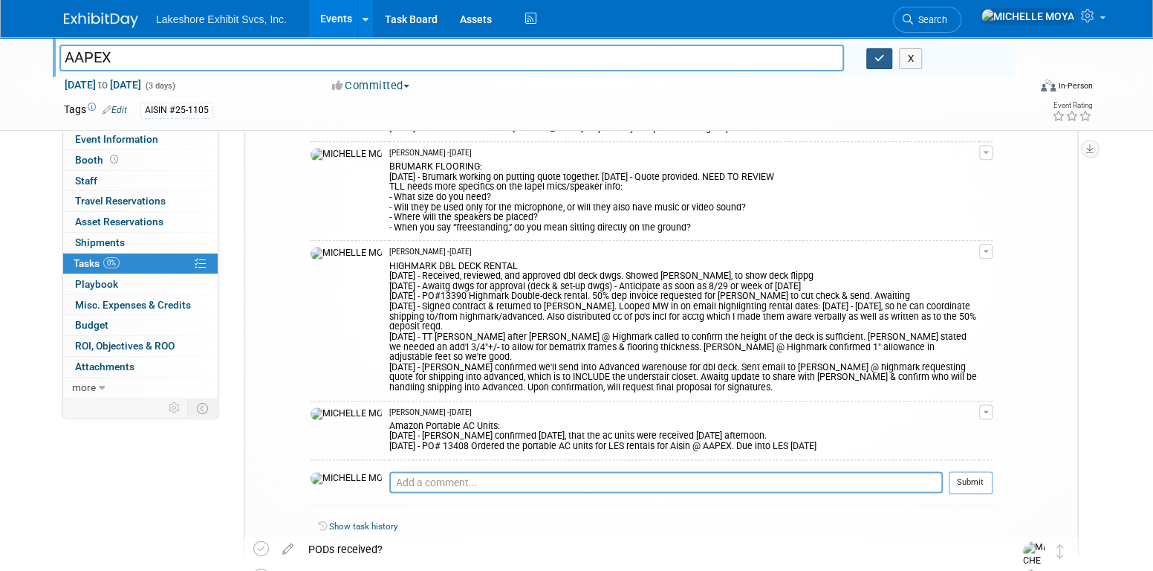
drag, startPoint x: 881, startPoint y: 59, endPoint x: 804, endPoint y: 54, distance: 76.8
click at [880, 59] on icon "button" at bounding box center [880, 59] width 10 height 10
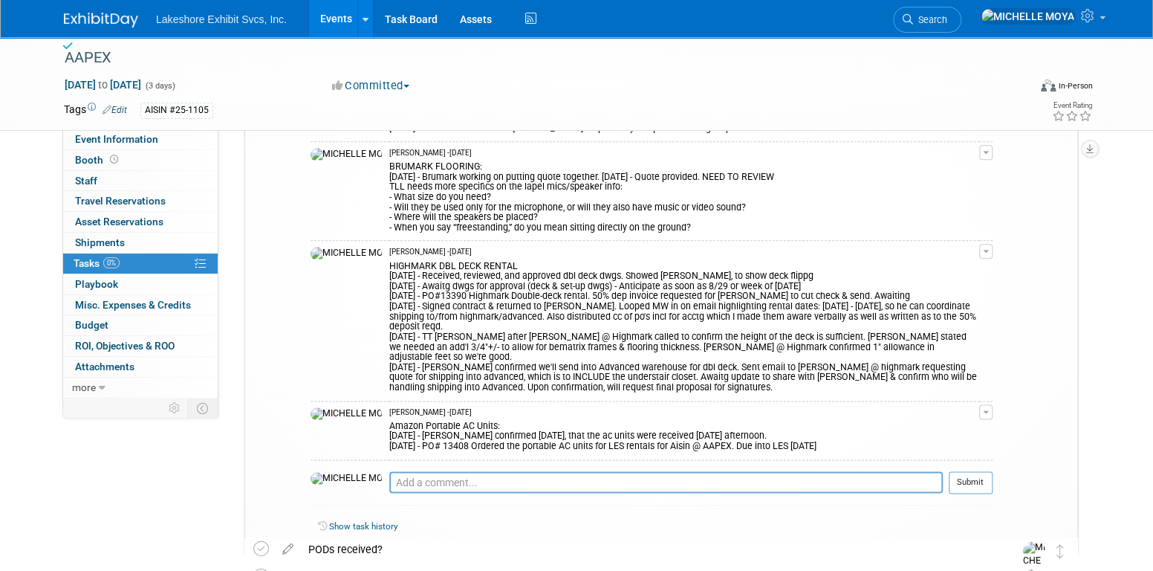
click at [331, 19] on link "Events" at bounding box center [336, 18] width 54 height 37
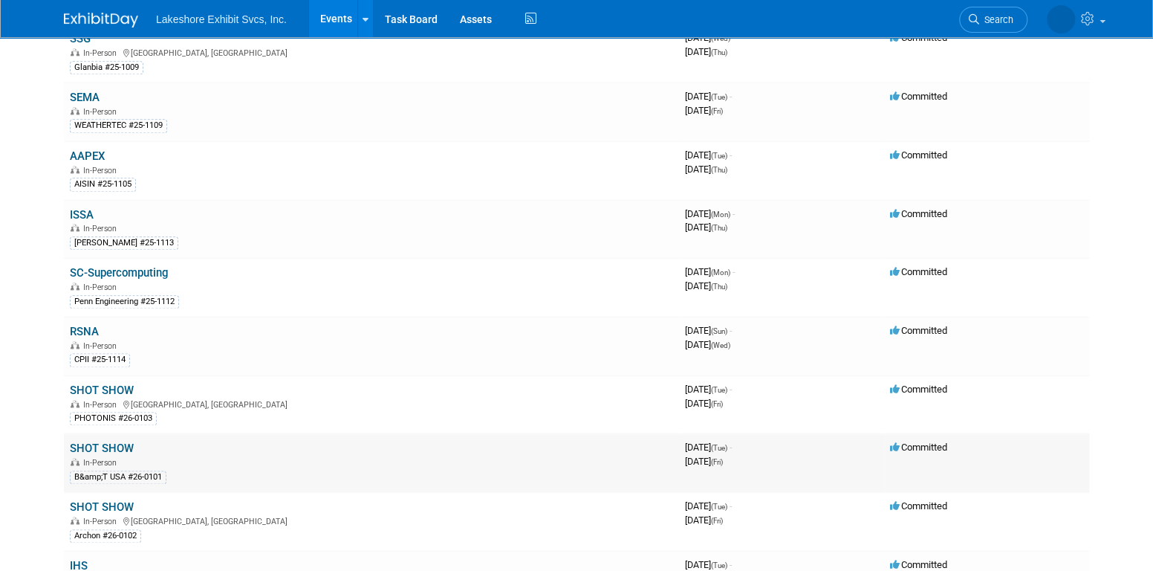
scroll to position [817, 0]
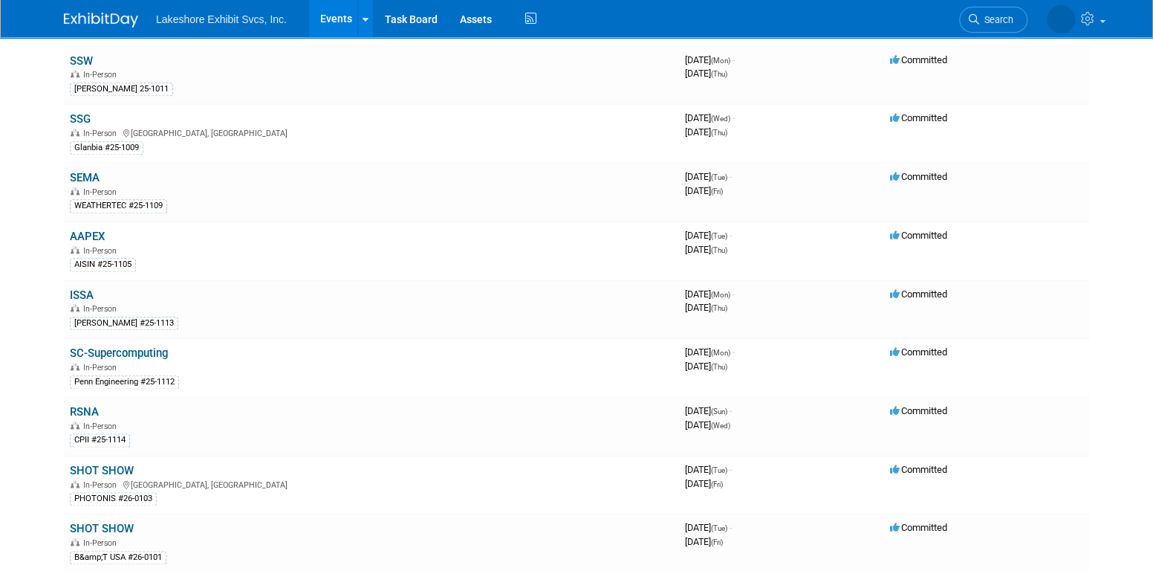
click at [91, 171] on link "SEMA" at bounding box center [85, 177] width 30 height 13
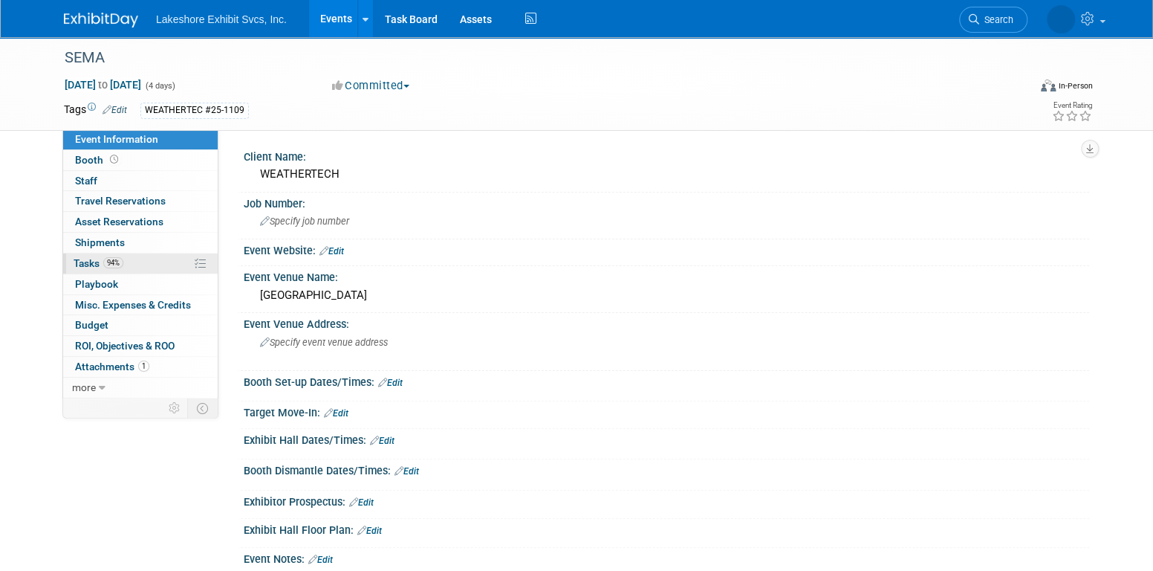
click at [146, 265] on link "94% Tasks 94%" at bounding box center [140, 263] width 155 height 20
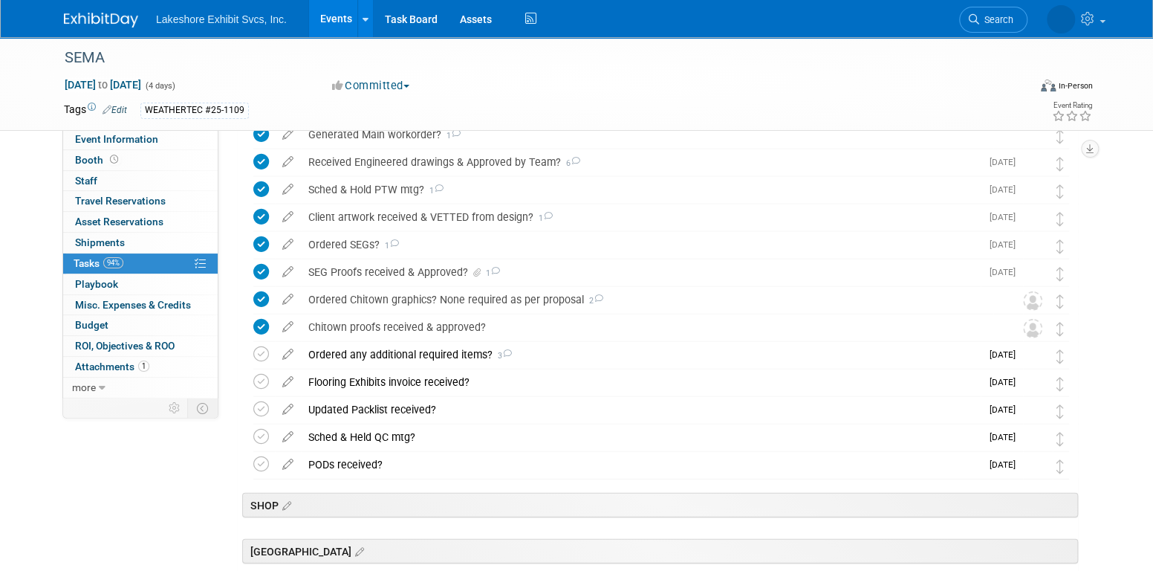
scroll to position [2155, 0]
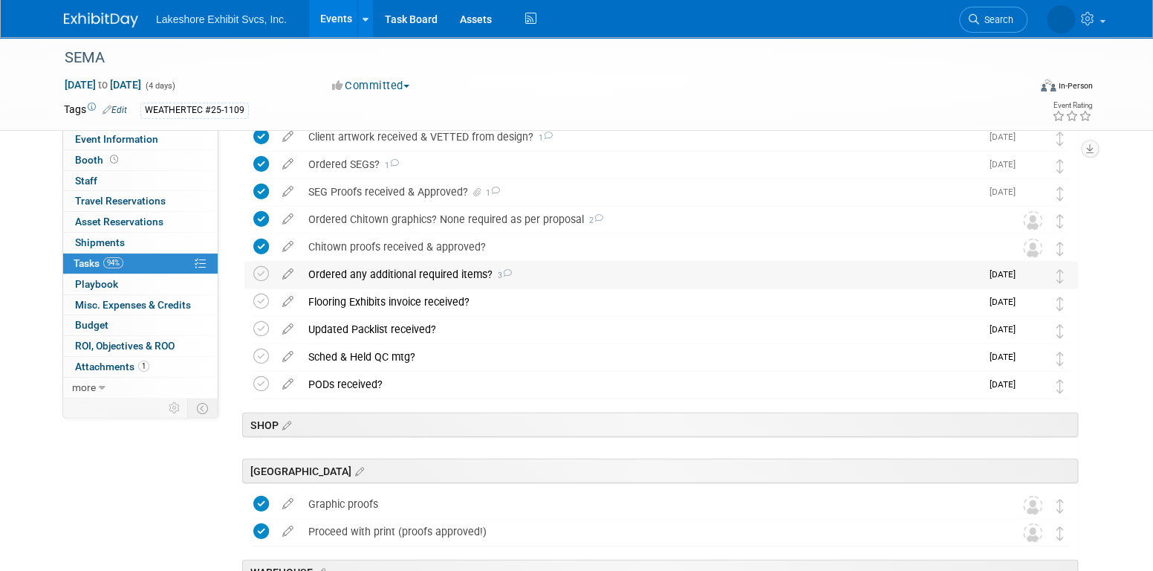
click at [427, 273] on div "Ordered any additional required items? 3" at bounding box center [641, 274] width 680 height 25
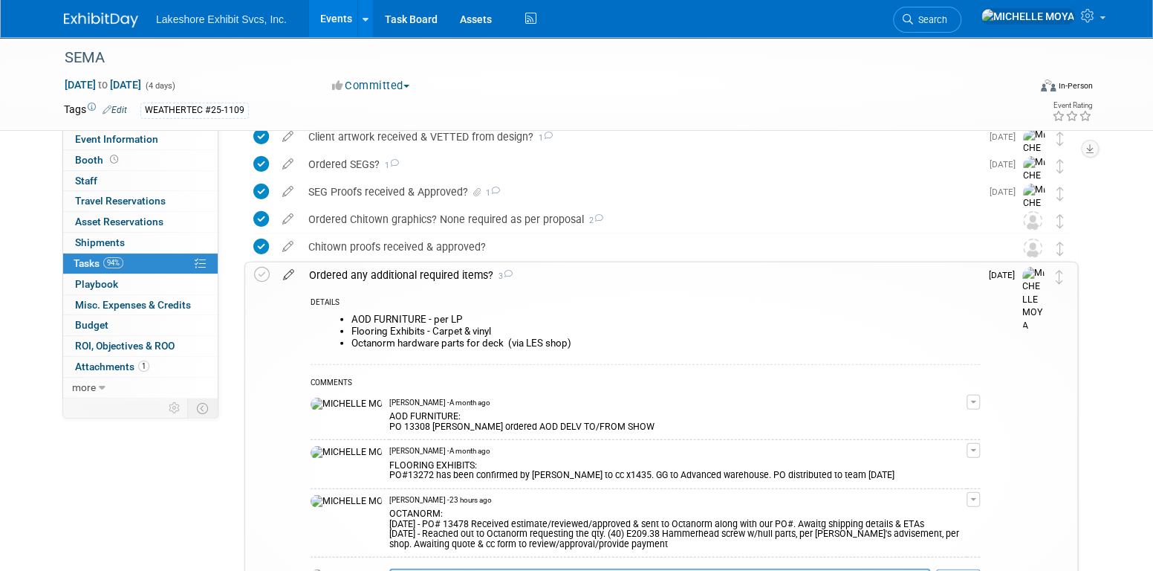
click at [288, 271] on icon at bounding box center [289, 271] width 26 height 19
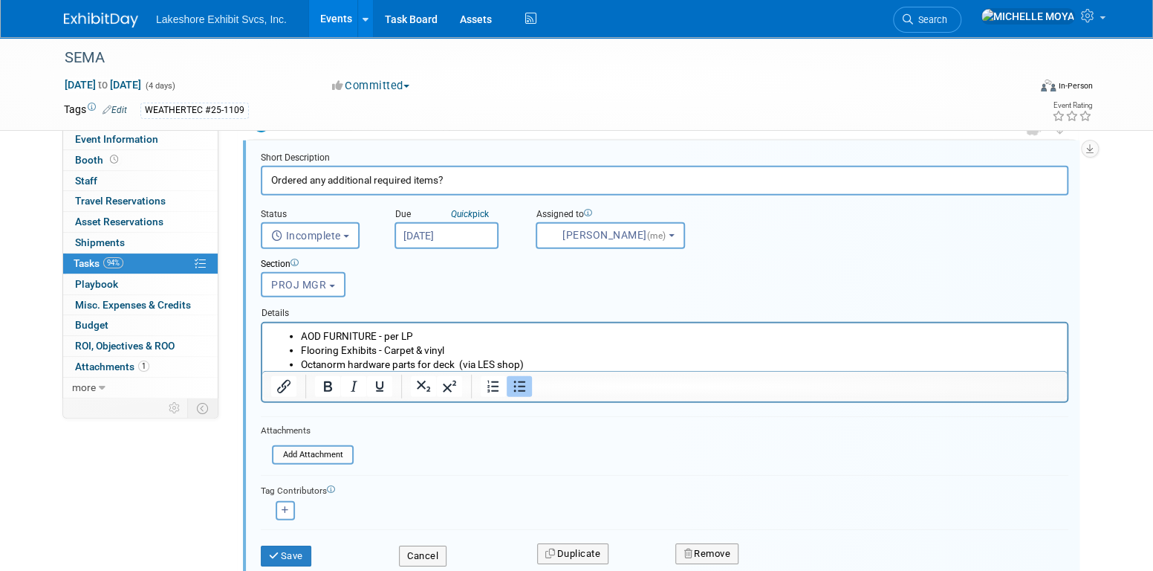
scroll to position [2273, 0]
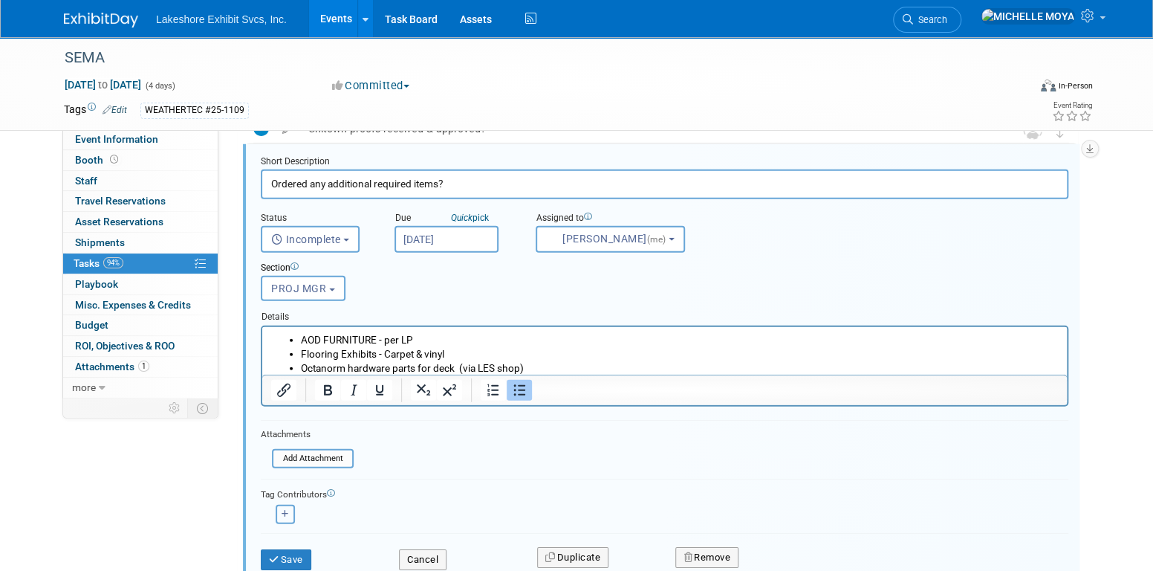
click at [278, 509] on button "button" at bounding box center [285, 514] width 19 height 19
select select
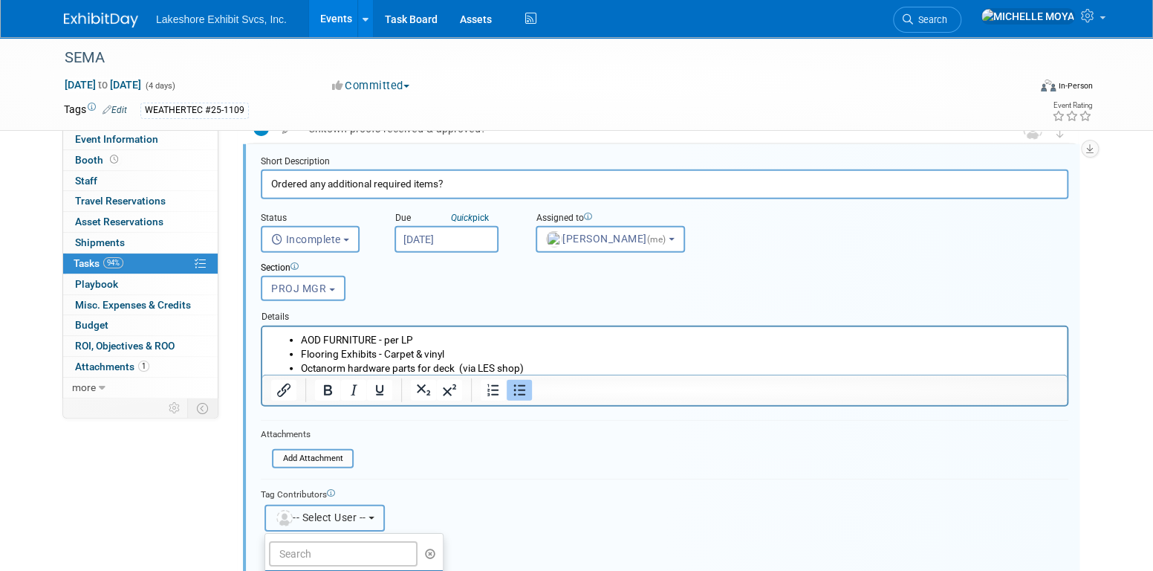
click at [363, 511] on span "-- Select User --" at bounding box center [320, 517] width 91 height 12
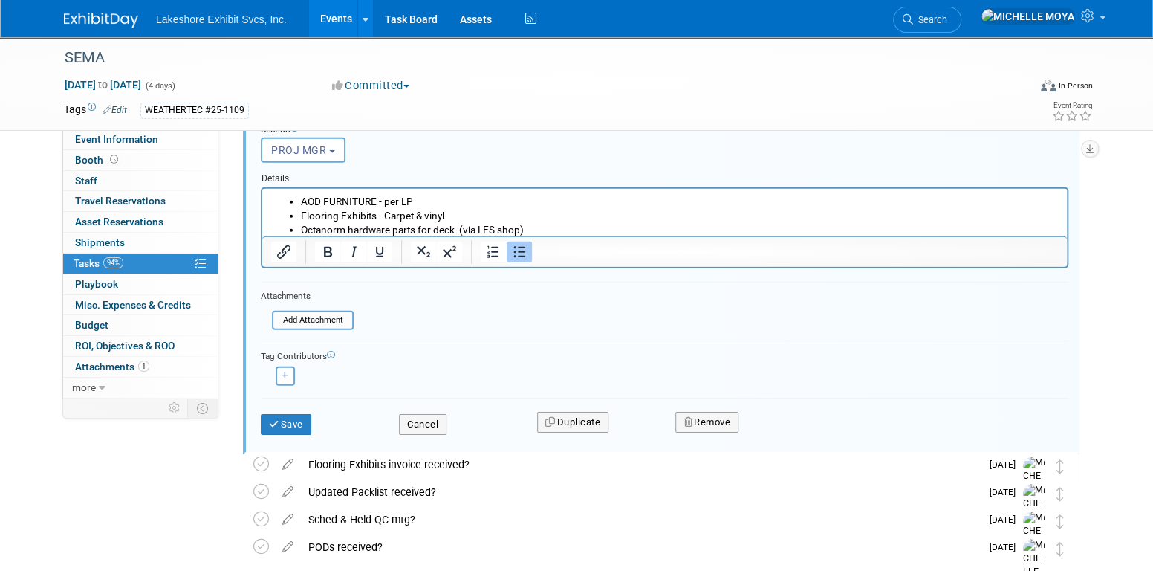
scroll to position [2422, 0]
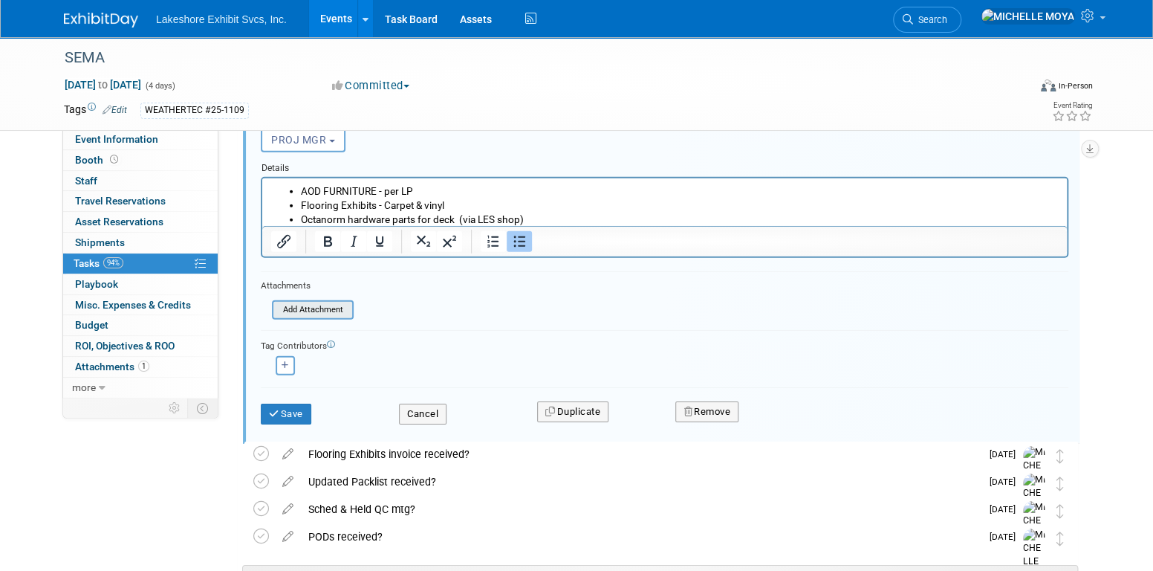
click at [314, 308] on input "file" at bounding box center [277, 310] width 152 height 16
click at [322, 308] on input "file" at bounding box center [277, 310] width 152 height 16
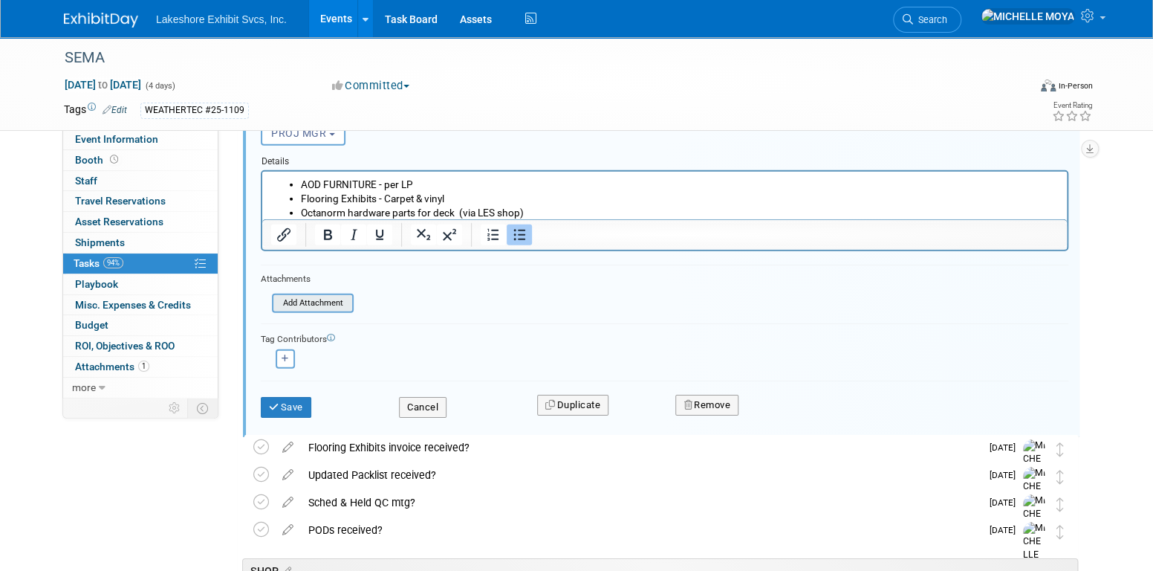
scroll to position [2496, 0]
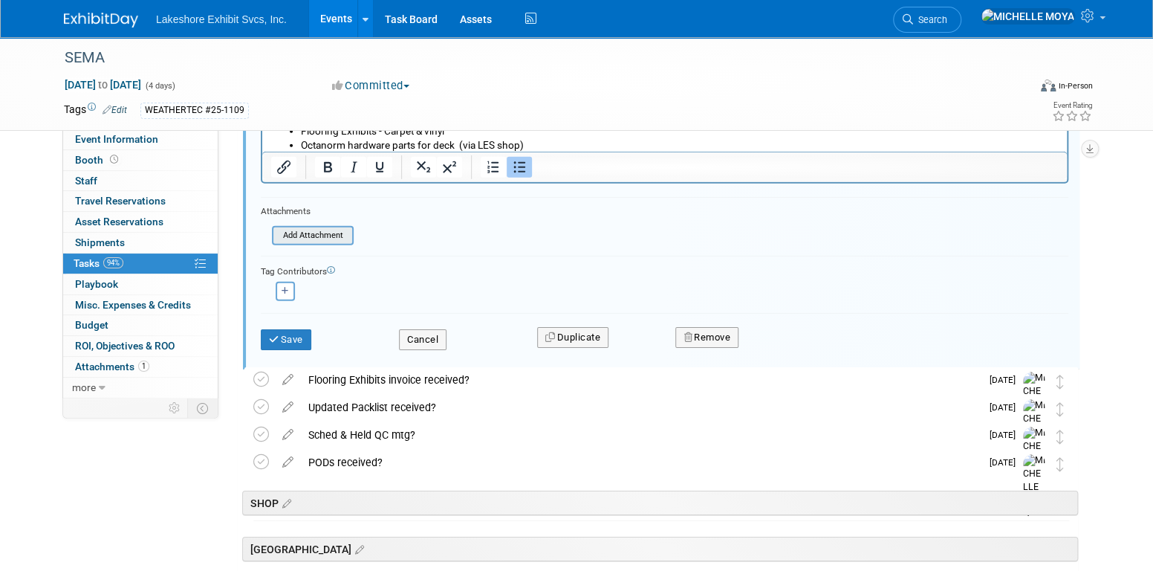
click at [323, 227] on input "file" at bounding box center [277, 235] width 152 height 16
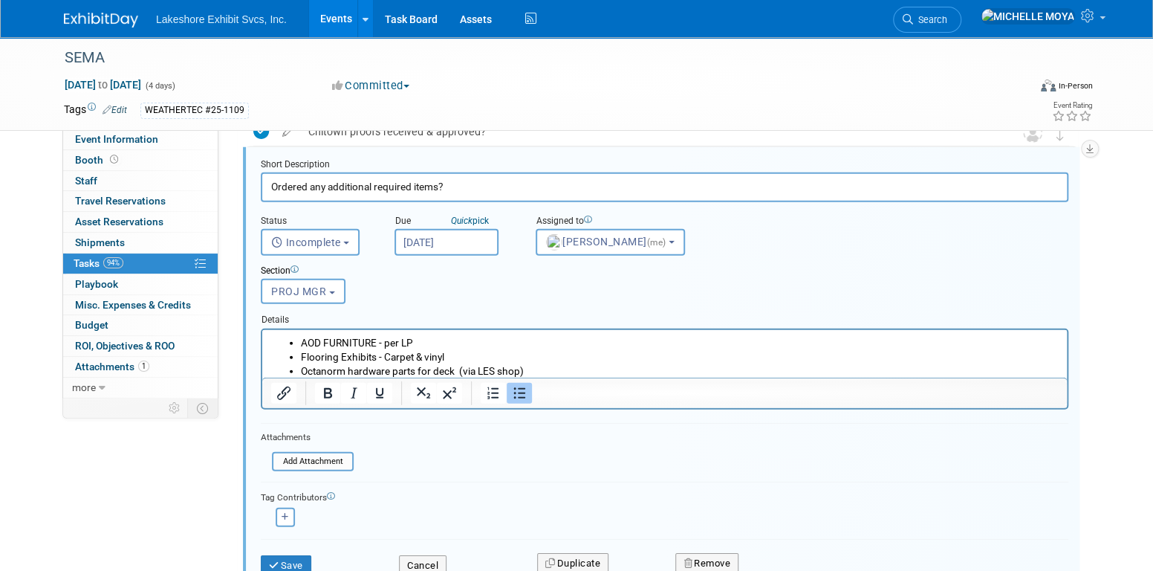
scroll to position [2273, 0]
click at [292, 553] on button "Save" at bounding box center [286, 562] width 51 height 21
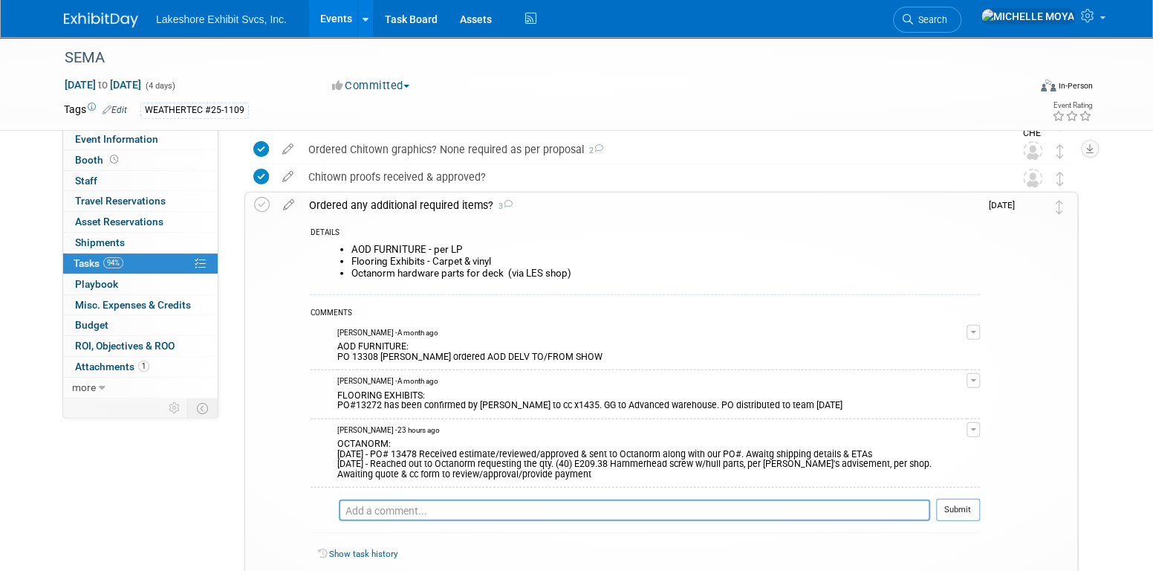
scroll to position [2199, 0]
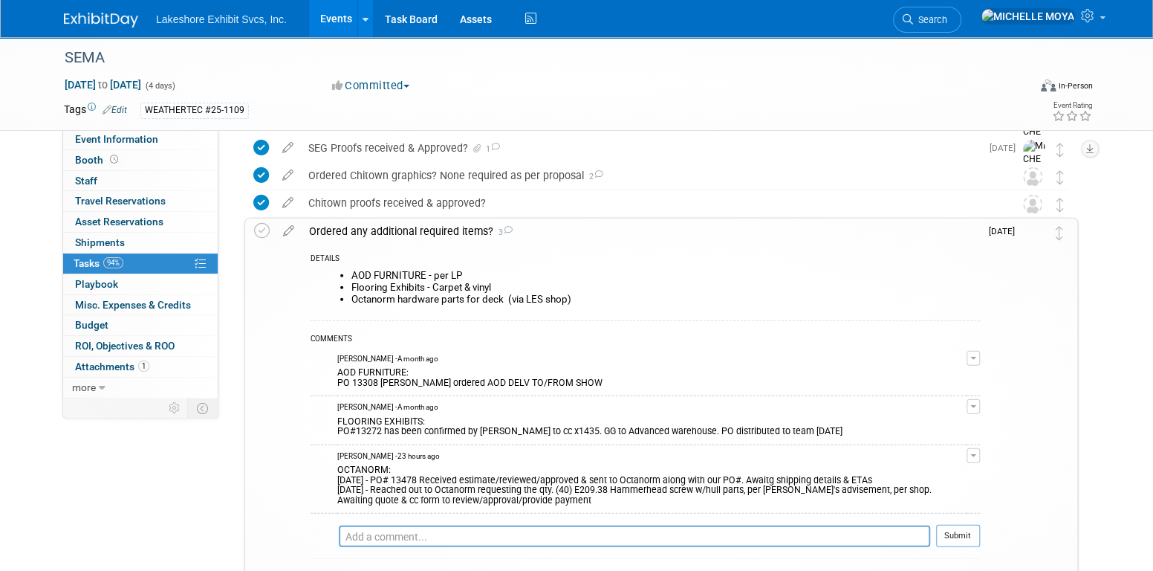
click at [407, 224] on div "Ordered any additional required items? 3" at bounding box center [641, 230] width 679 height 25
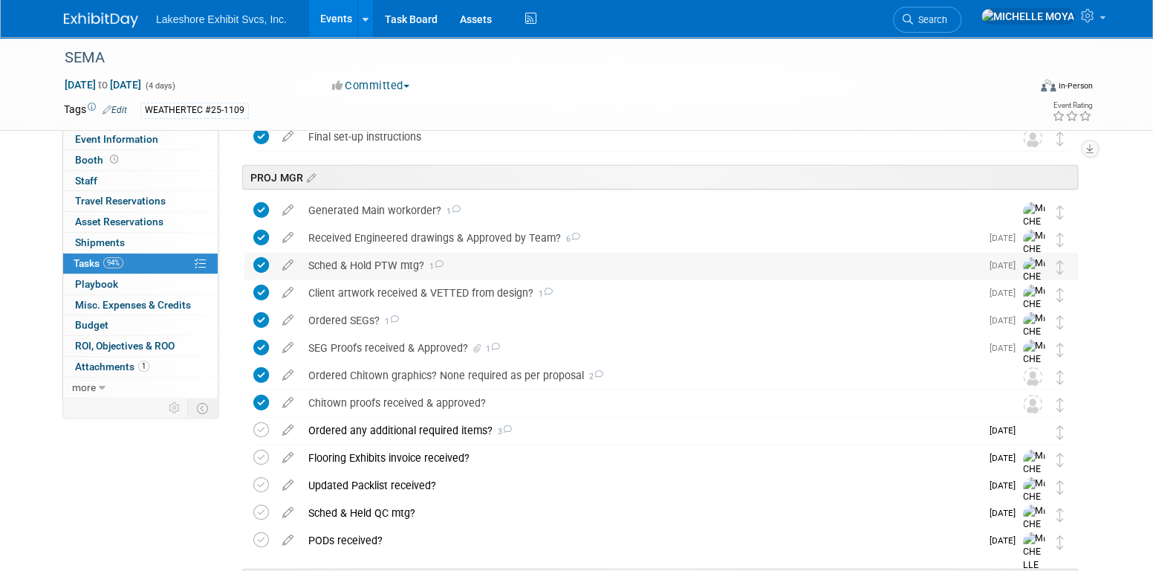
scroll to position [2042, 0]
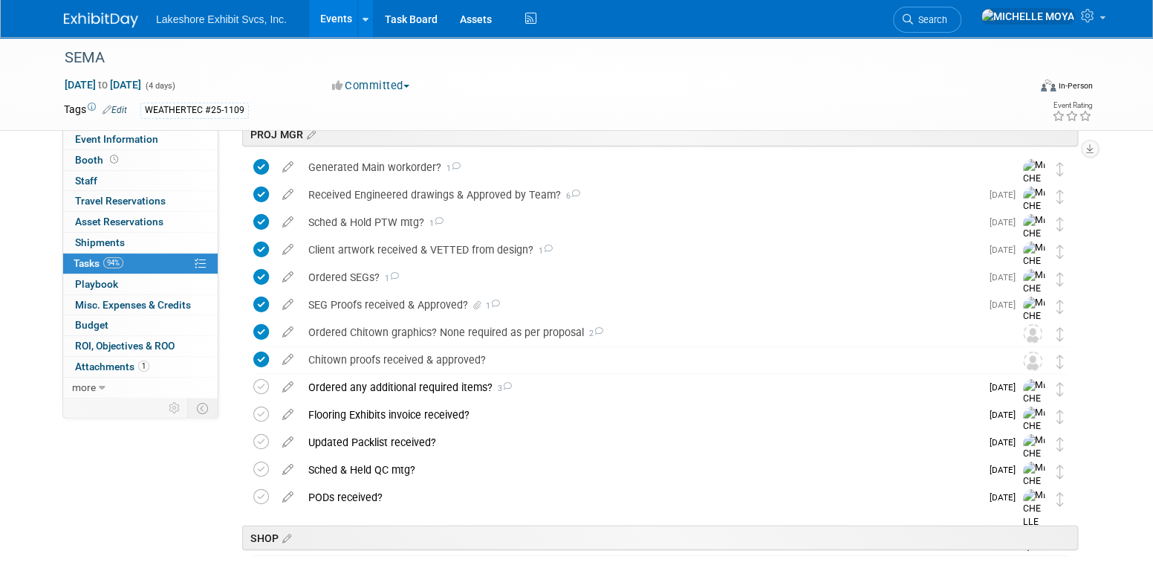
click at [416, 383] on div "Ordered any additional required items? 3" at bounding box center [641, 387] width 680 height 25
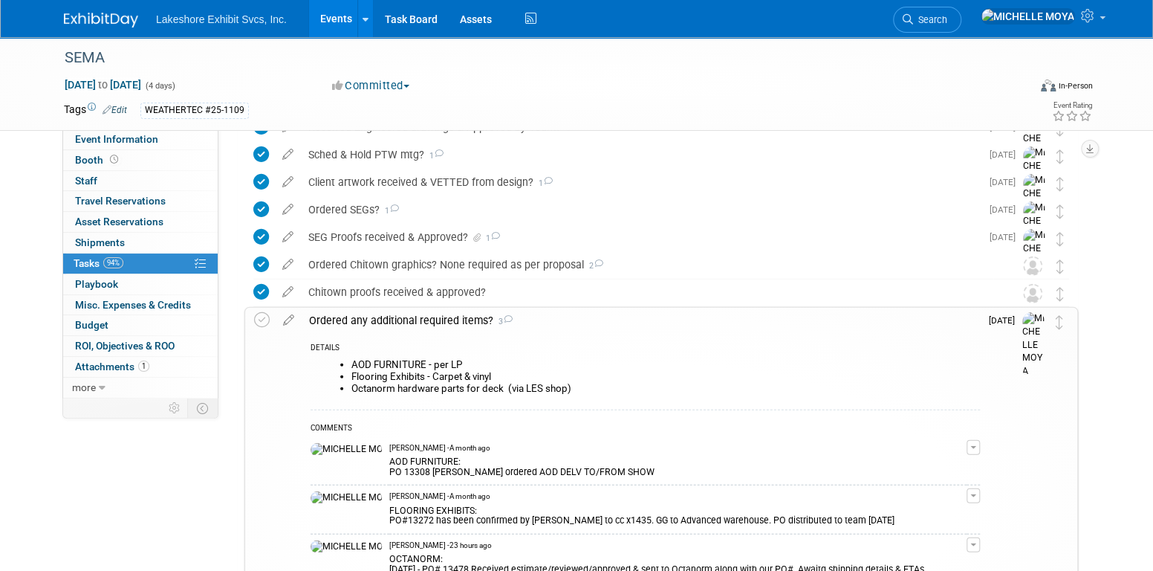
scroll to position [2191, 0]
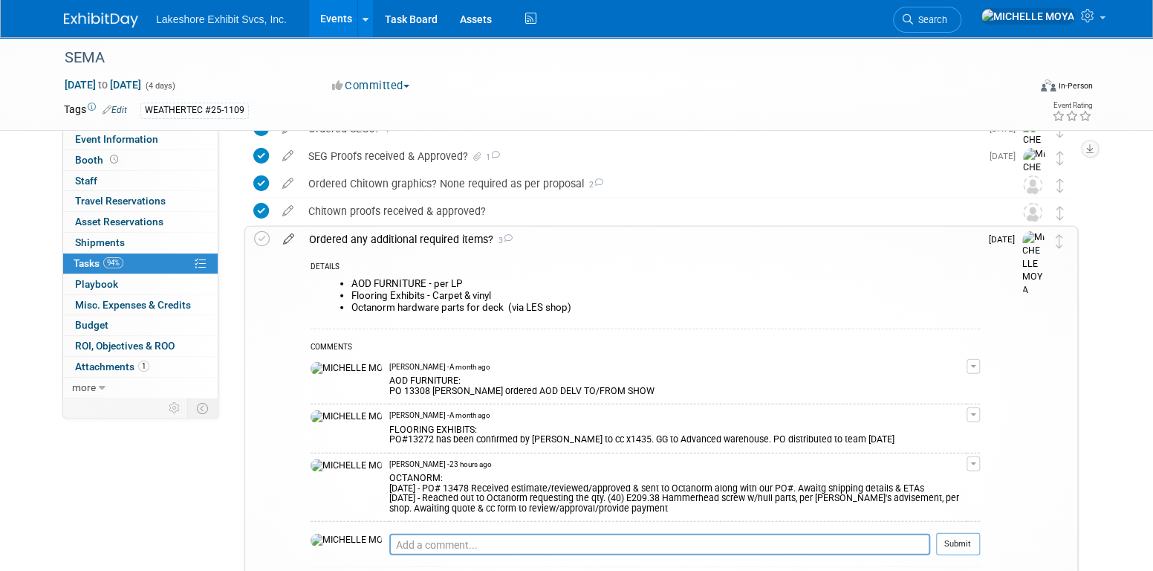
click at [289, 239] on icon at bounding box center [289, 236] width 26 height 19
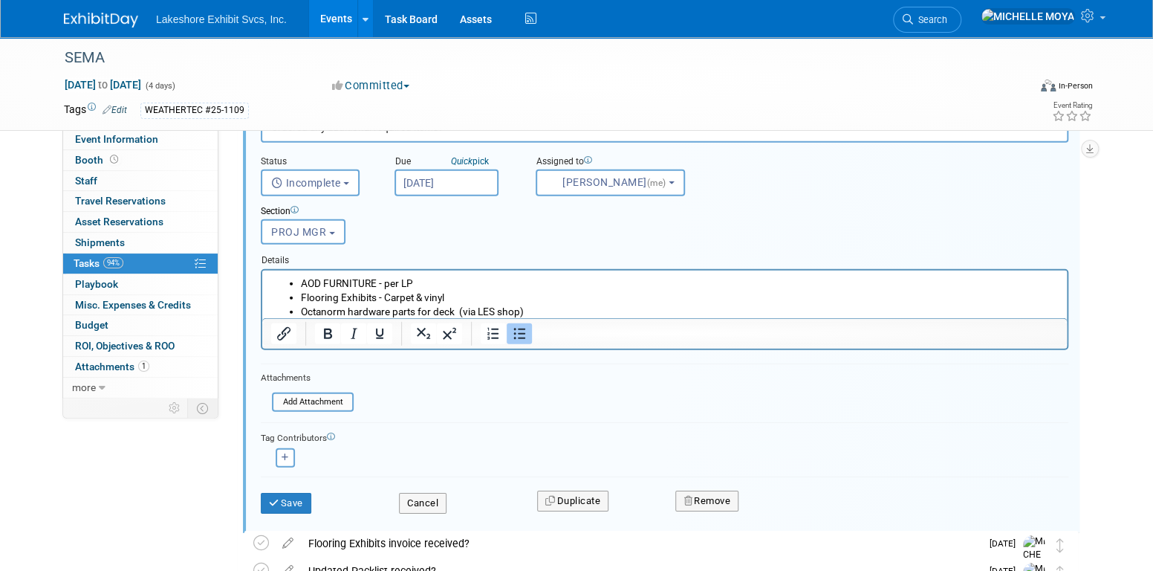
scroll to position [2344, 0]
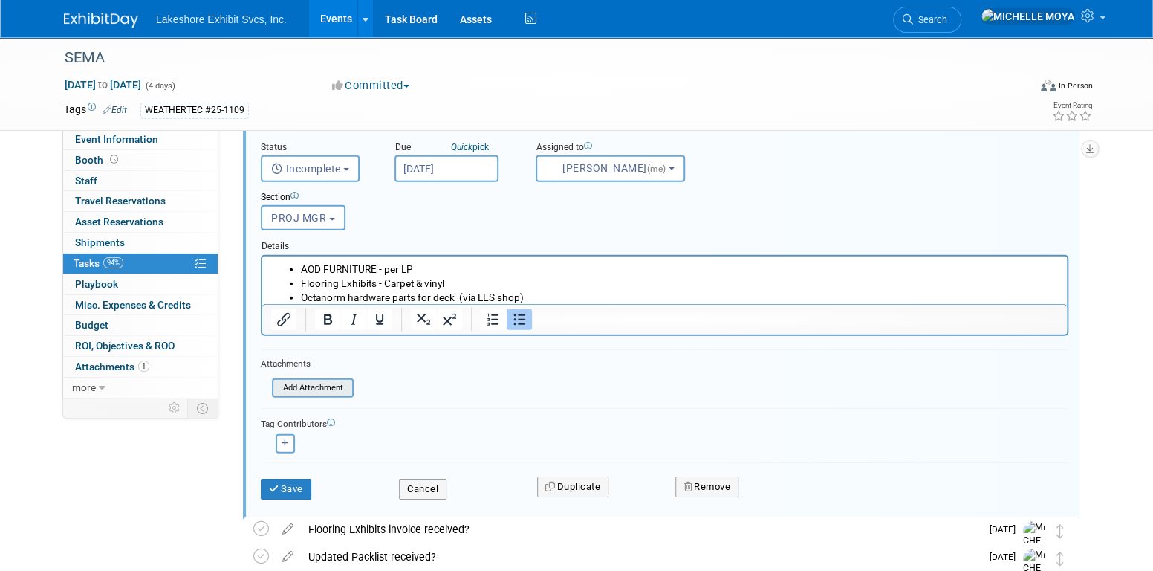
click at [338, 381] on input "file" at bounding box center [277, 388] width 152 height 16
click at [436, 479] on button "Cancel" at bounding box center [423, 489] width 48 height 21
